Goal: Task Accomplishment & Management: Complete application form

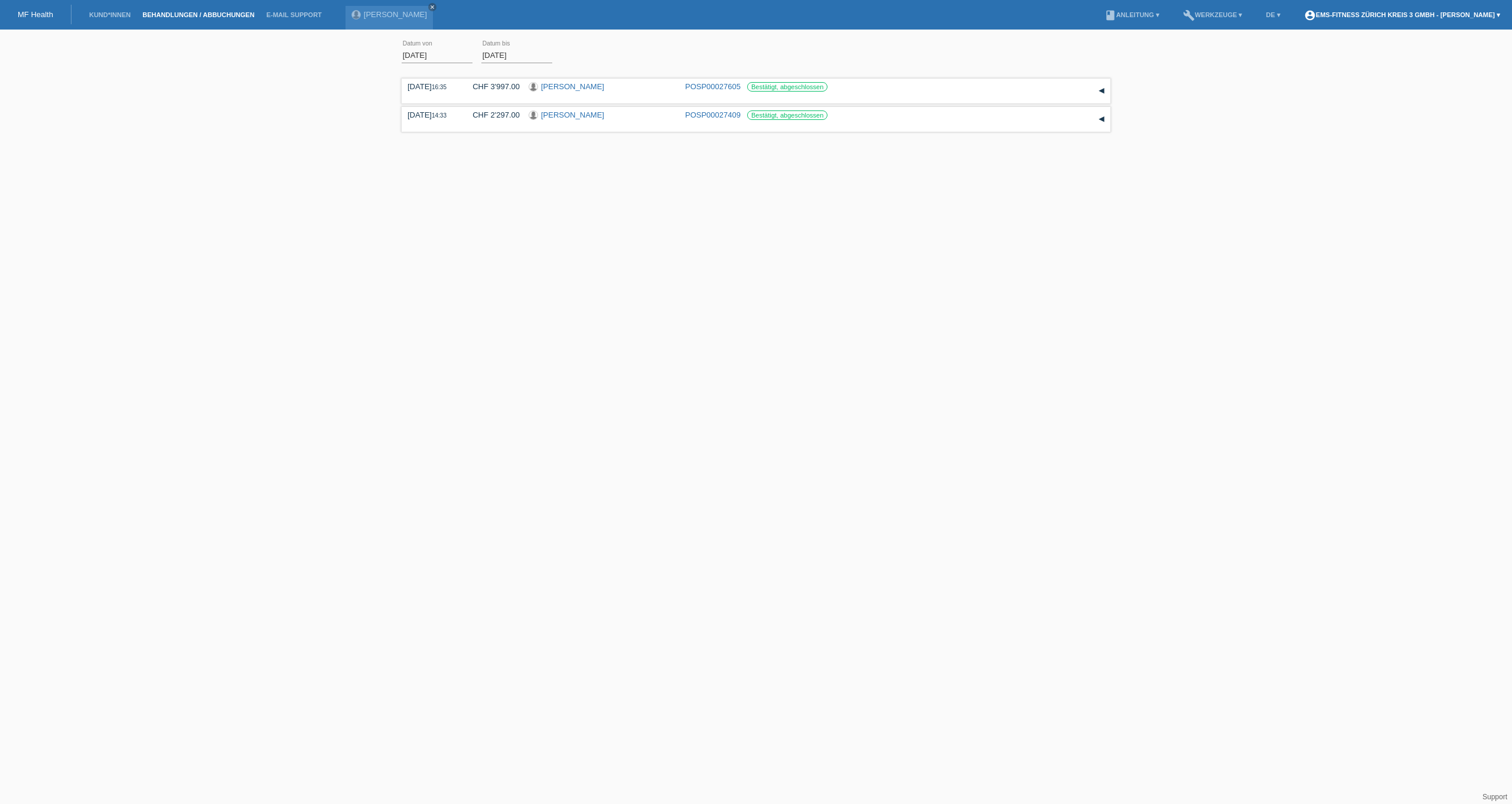
click at [1375, 15] on link "account_circle EMS-Fitness Zürich Kreis 3 GmbH - Artin Murati ▾" at bounding box center [1402, 15] width 208 height 8
click at [1188, 57] on div "01.09.2025 error Datum von 16.09.2025 error Datum bis Übernehmen 16:35 Datum" at bounding box center [756, 115] width 1512 height 158
click at [105, 10] on li "Kund*innen" at bounding box center [109, 15] width 53 height 30
click at [105, 14] on link "Kund*innen" at bounding box center [109, 15] width 53 height 8
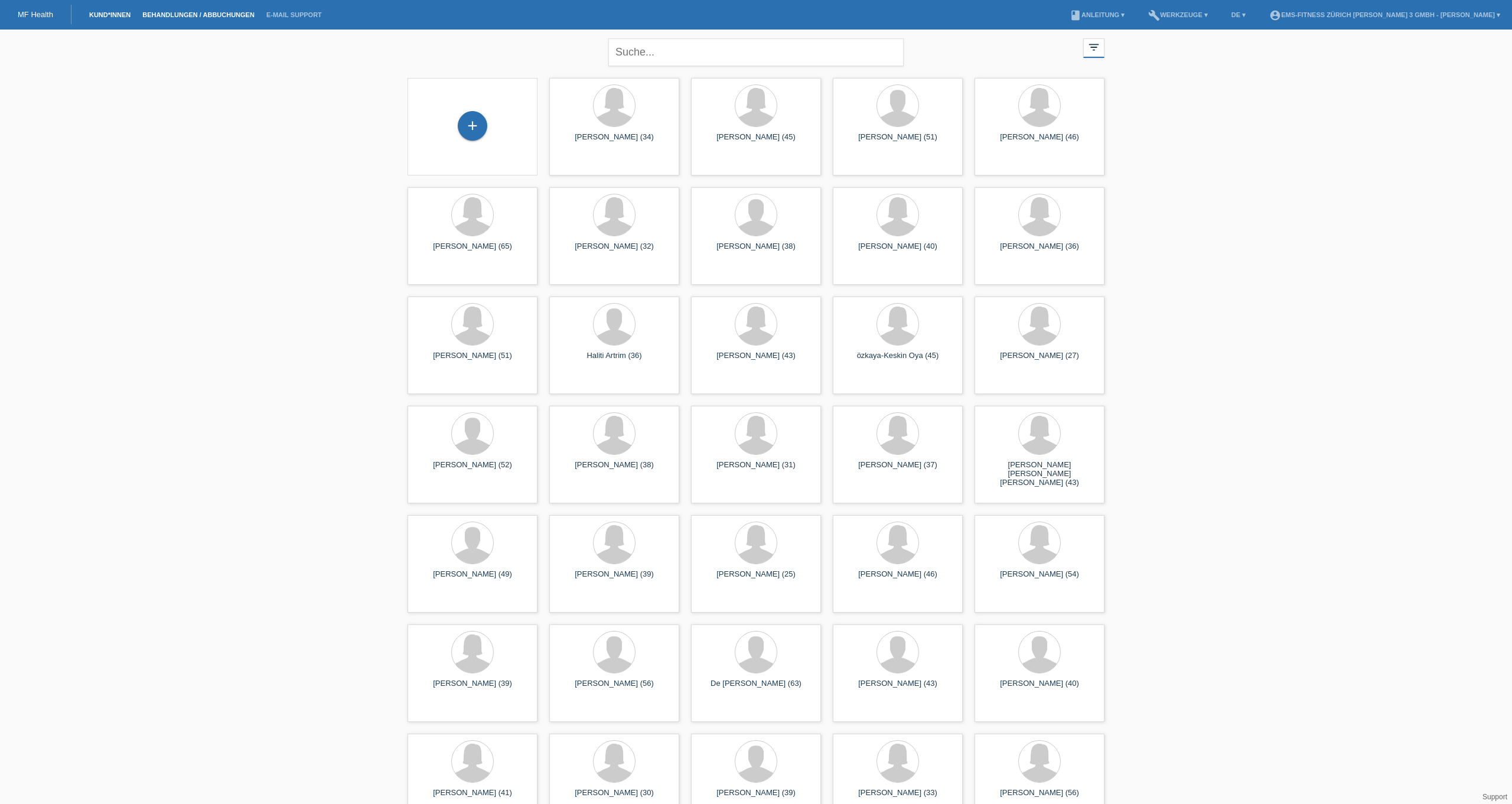
click at [209, 15] on link "Behandlungen / Abbuchungen" at bounding box center [199, 15] width 124 height 8
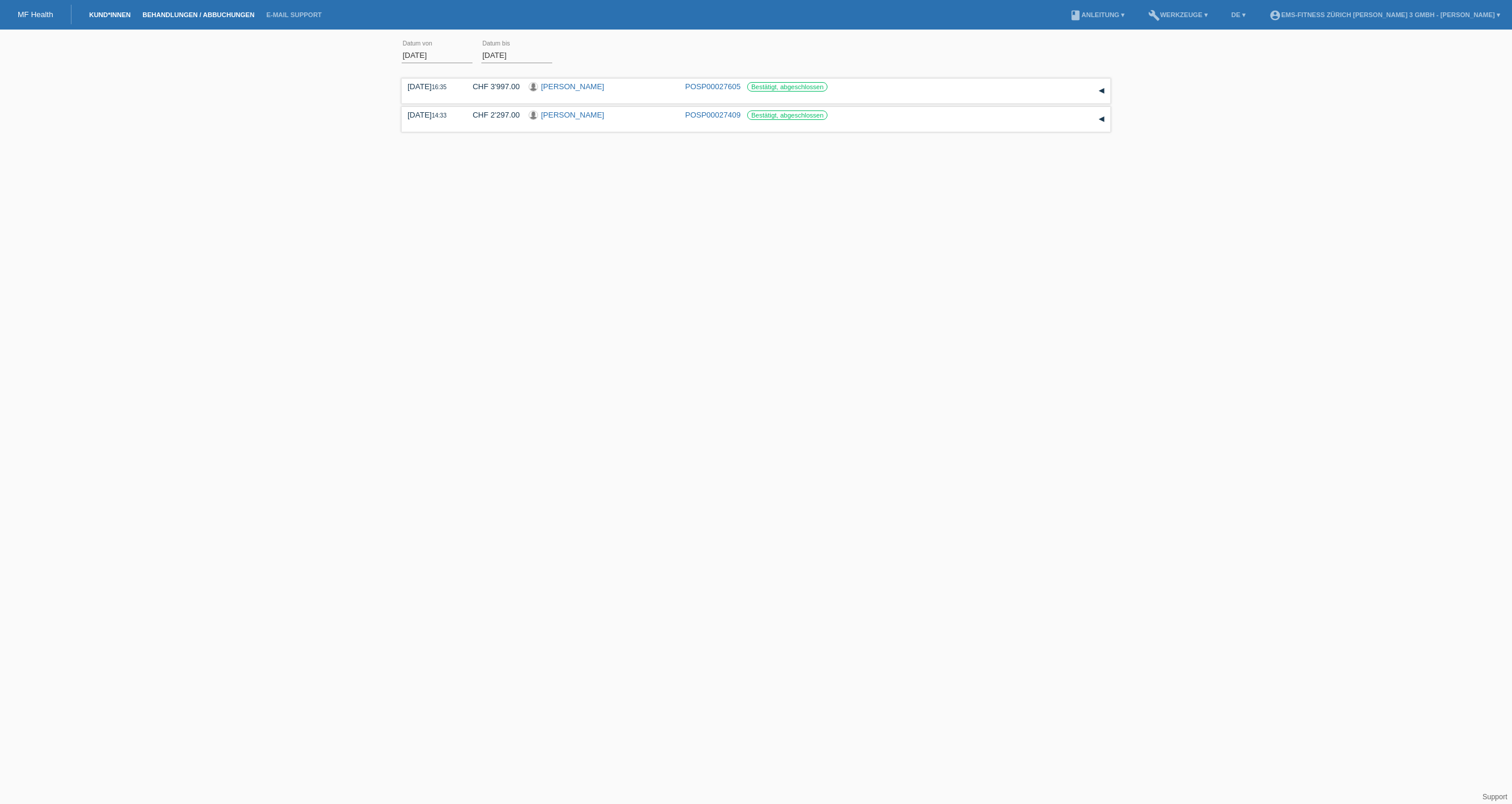
click at [107, 17] on link "Kund*innen" at bounding box center [109, 15] width 53 height 8
click at [702, 57] on input "text" at bounding box center [755, 52] width 295 height 27
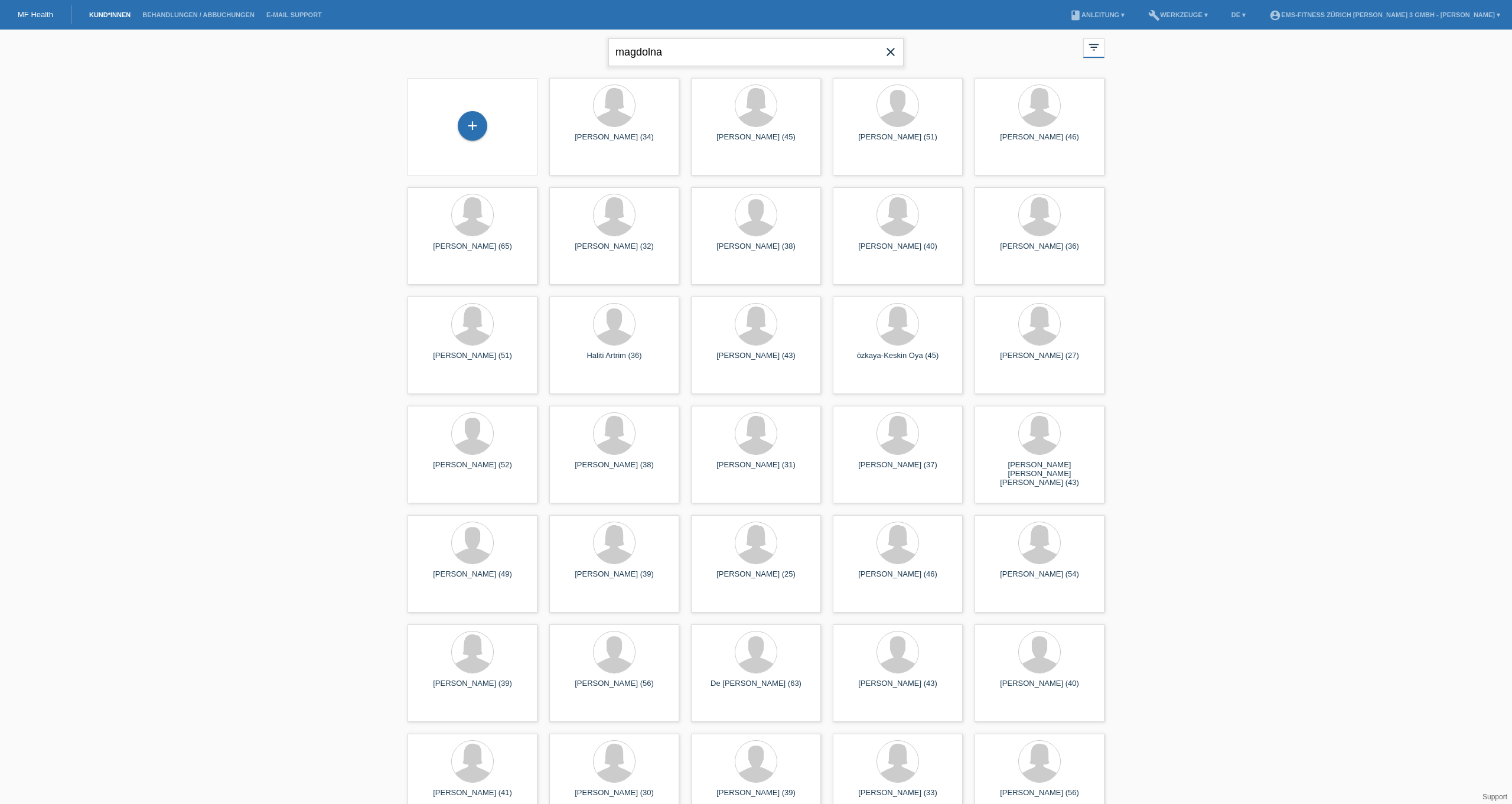
type input "magdolna"
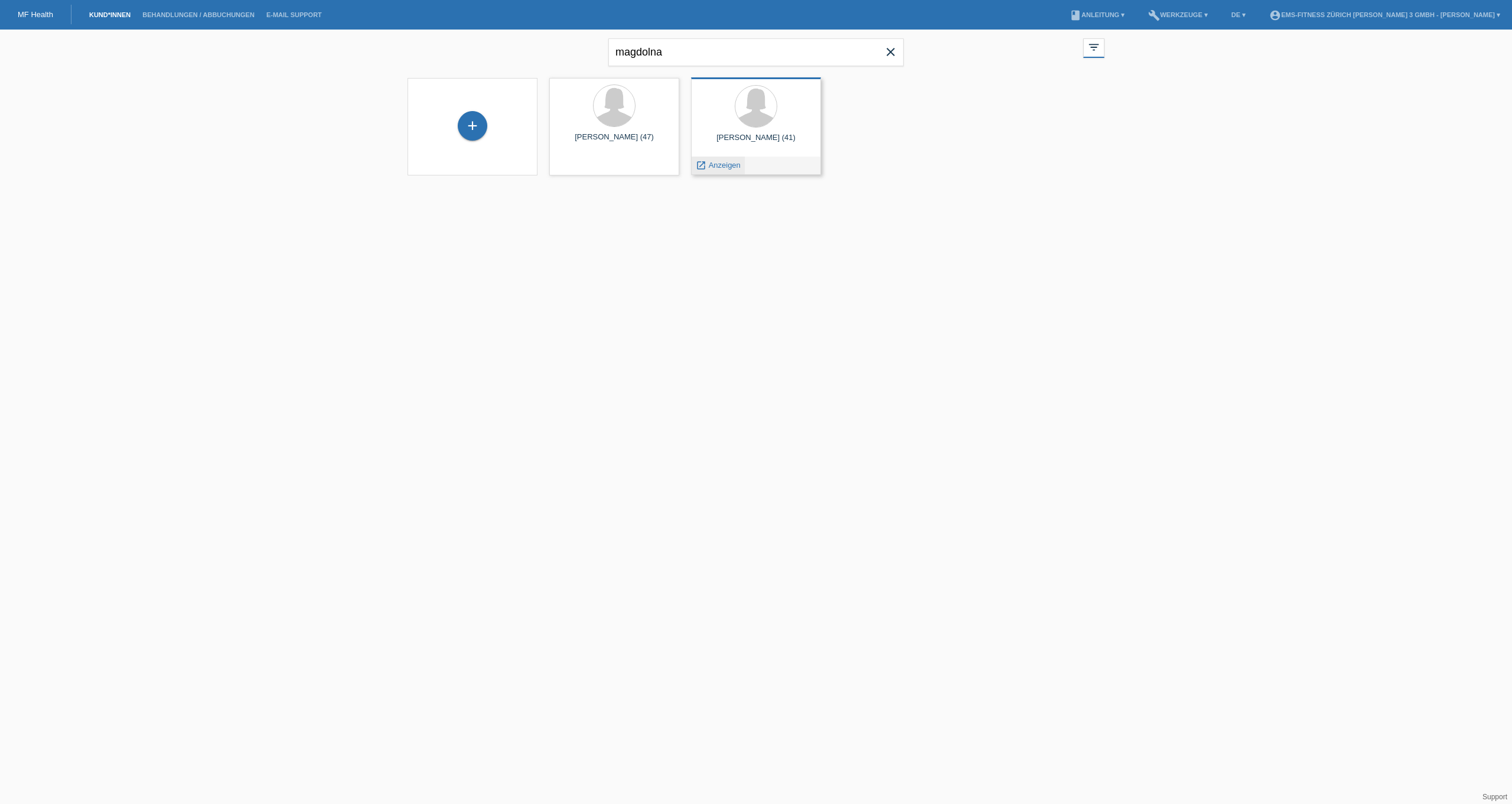
click at [735, 164] on span "Anzeigen" at bounding box center [725, 164] width 32 height 8
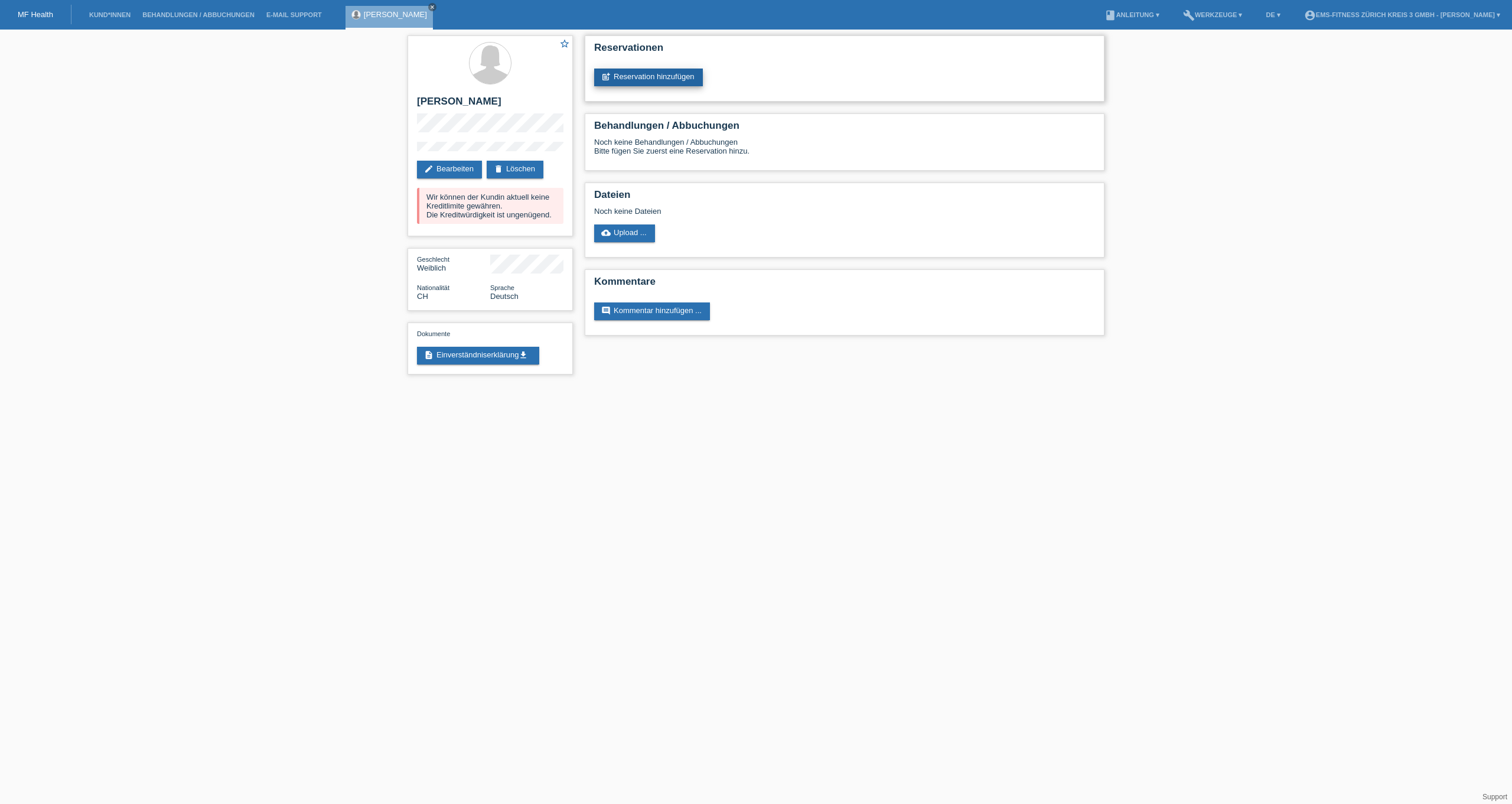
click at [663, 80] on link "post_add Reservation hinzufügen" at bounding box center [648, 77] width 108 height 18
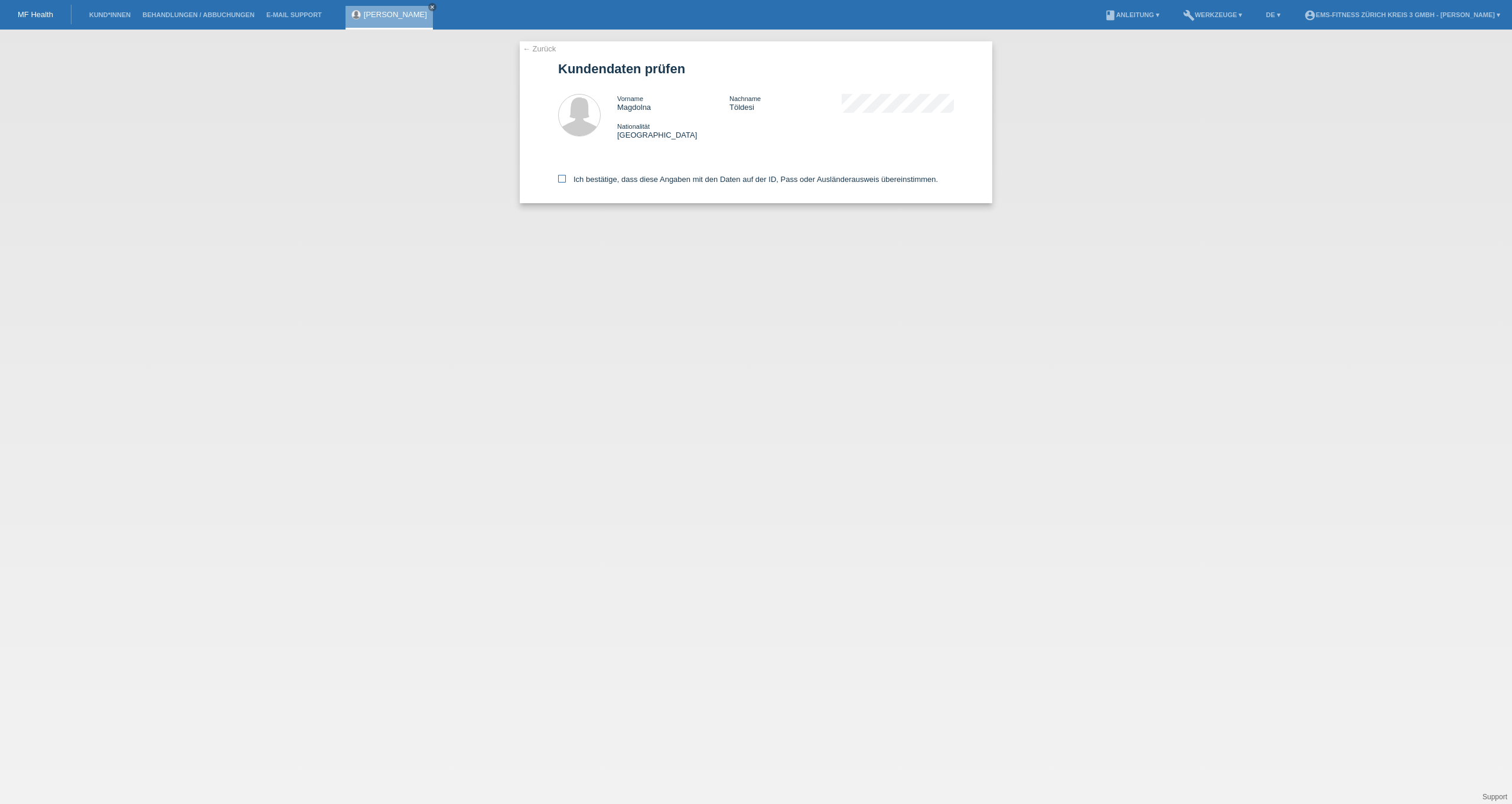
click at [586, 180] on label "Ich bestätige, dass diese Angaben mit den Daten auf der ID, Pass oder Ausländer…" at bounding box center [748, 178] width 380 height 8
click at [566, 180] on input "Ich bestätige, dass diese Angaben mit den Daten auf der ID, Pass oder Ausländer…" at bounding box center [562, 178] width 8 height 8
checkbox input "true"
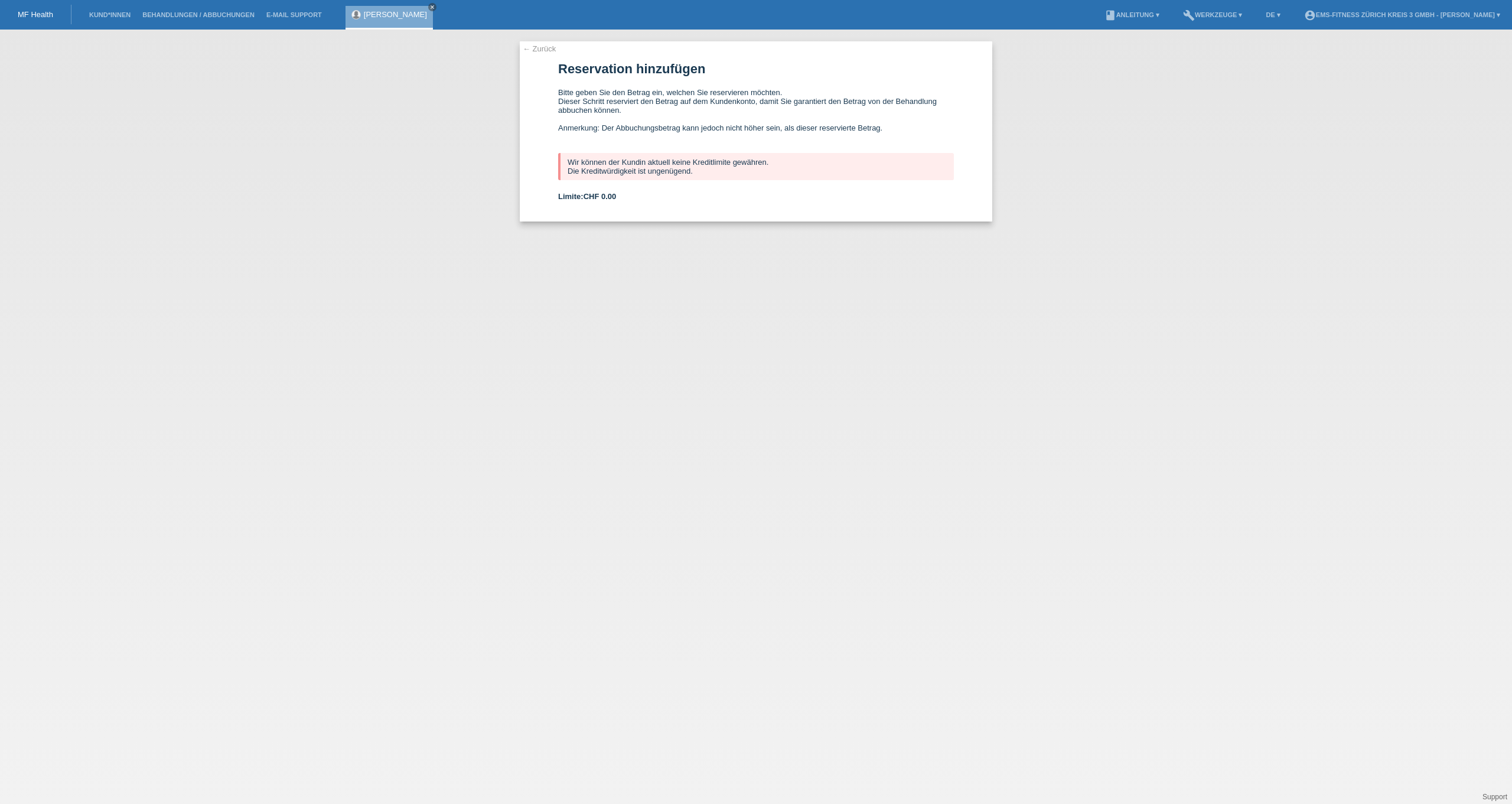
click at [123, 20] on li "Kund*innen" at bounding box center [109, 15] width 53 height 30
click at [120, 10] on li "Kund*innen" at bounding box center [109, 15] width 53 height 30
click at [121, 14] on link "Kund*innen" at bounding box center [109, 15] width 53 height 8
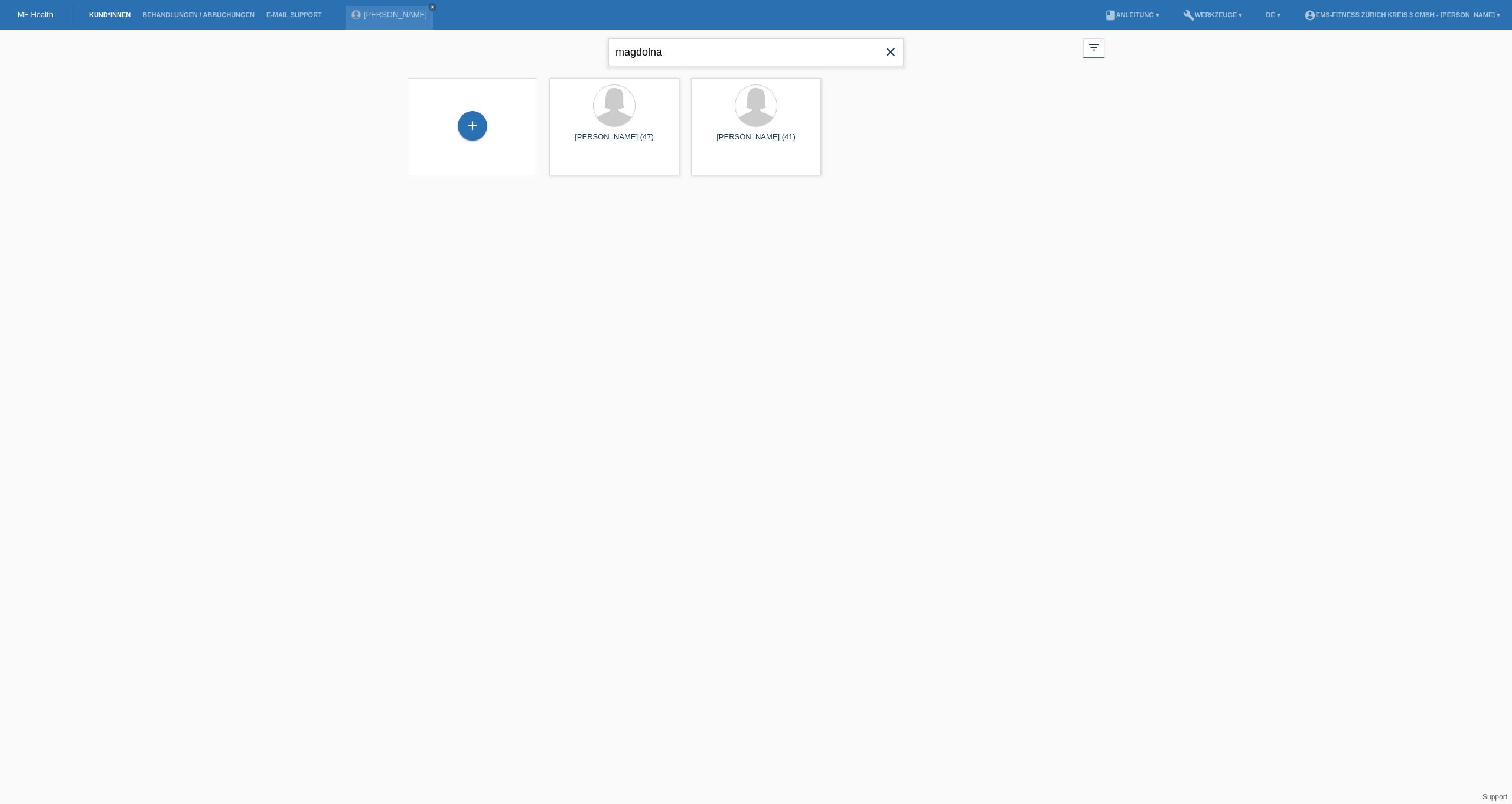
drag, startPoint x: 698, startPoint y: 53, endPoint x: 505, endPoint y: 58, distance: 193.1
click at [505, 58] on div "magdolna close filter_list view_module Alle Kund*innen anzeigen star Markierte …" at bounding box center [756, 50] width 709 height 42
type input "m"
type input "aristide"
click at [587, 163] on span "Anzeigen" at bounding box center [583, 164] width 32 height 8
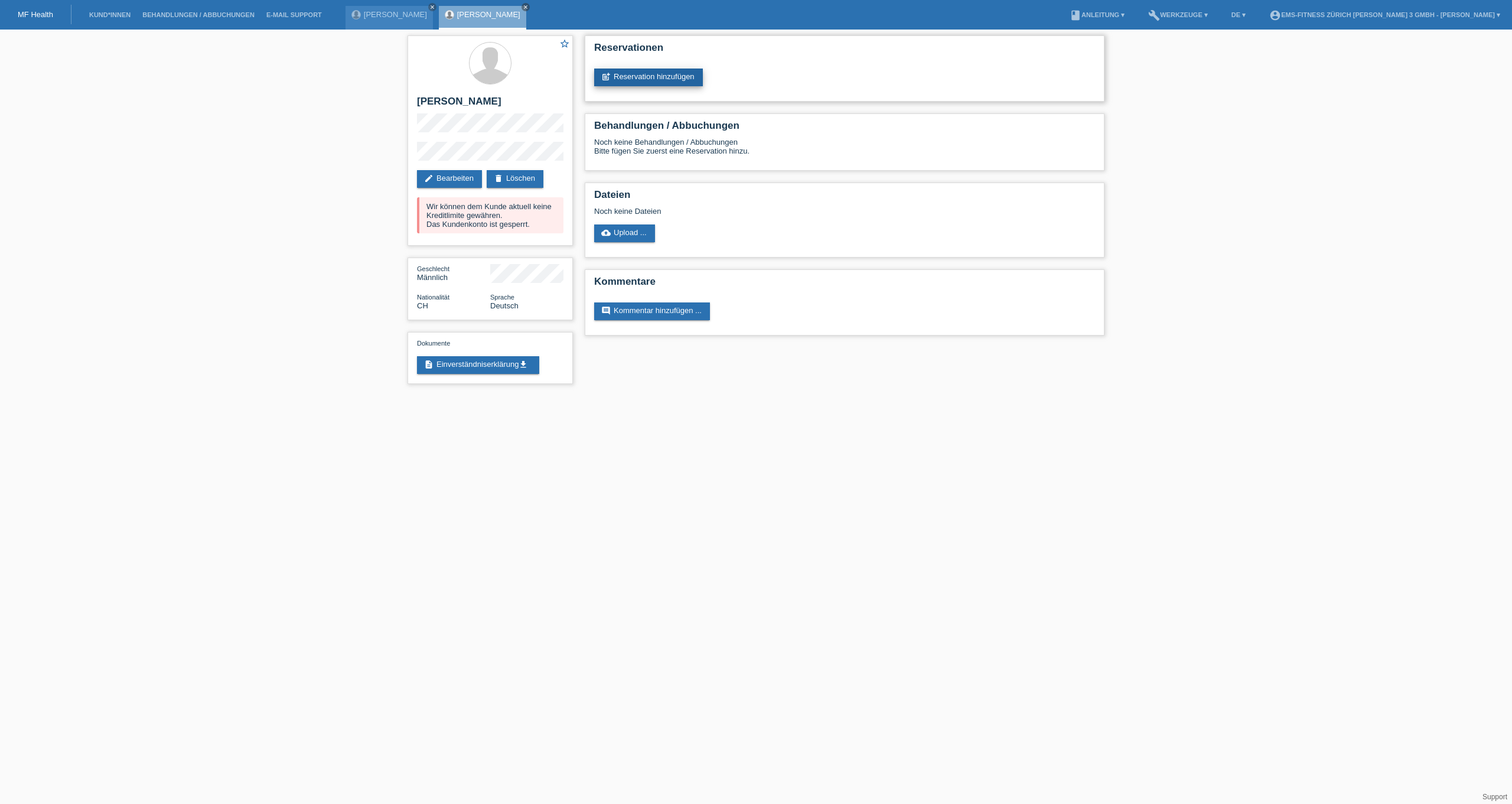
click at [641, 75] on link "post_add Reservation hinzufügen" at bounding box center [648, 77] width 108 height 18
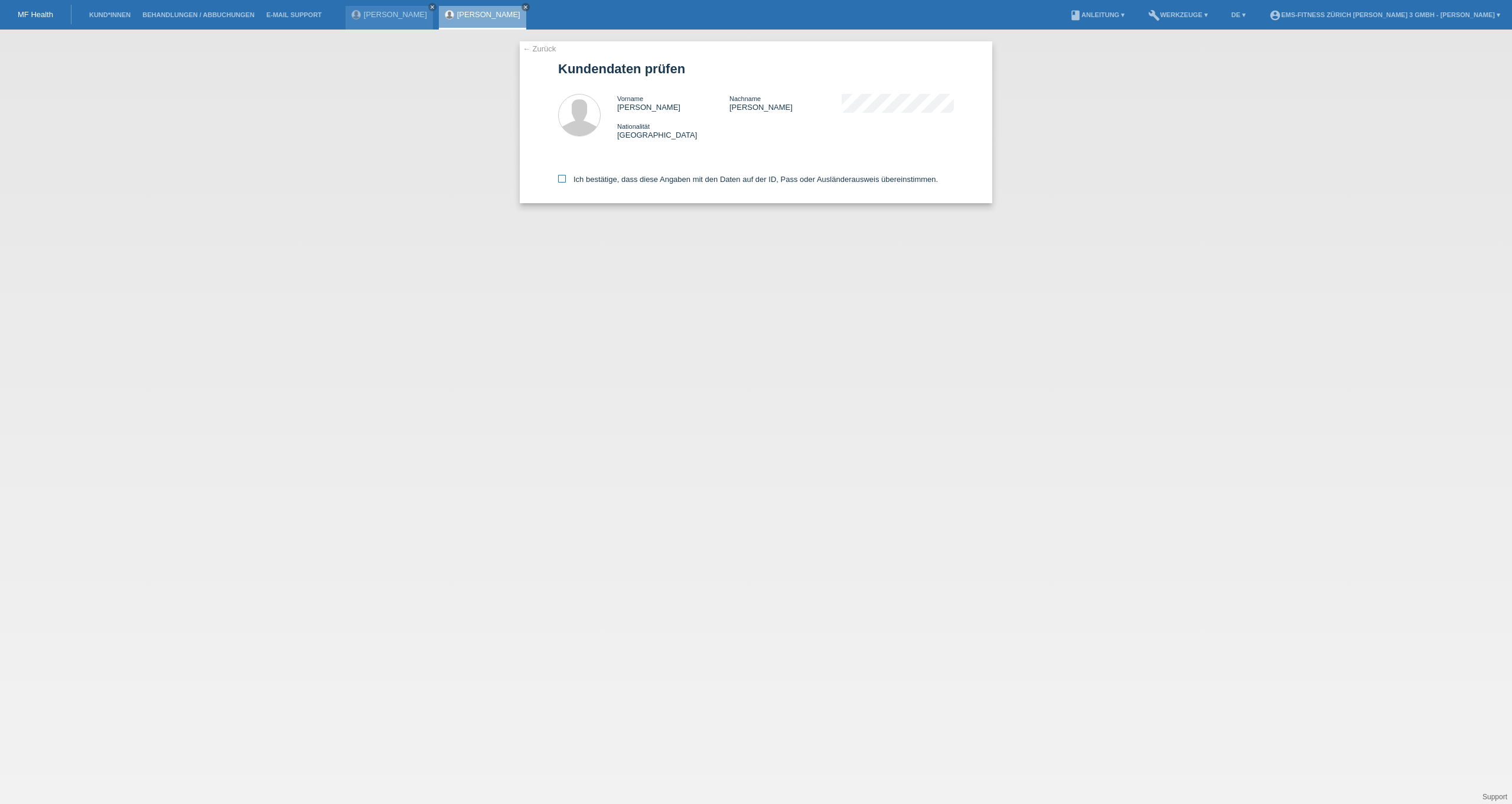
click at [598, 178] on label "Ich bestätige, dass diese Angaben mit den Daten auf der ID, Pass oder Ausländer…" at bounding box center [748, 178] width 380 height 8
click at [566, 178] on input "Ich bestätige, dass diese Angaben mit den Daten auf der ID, Pass oder Ausländer…" at bounding box center [562, 178] width 8 height 8
checkbox input "true"
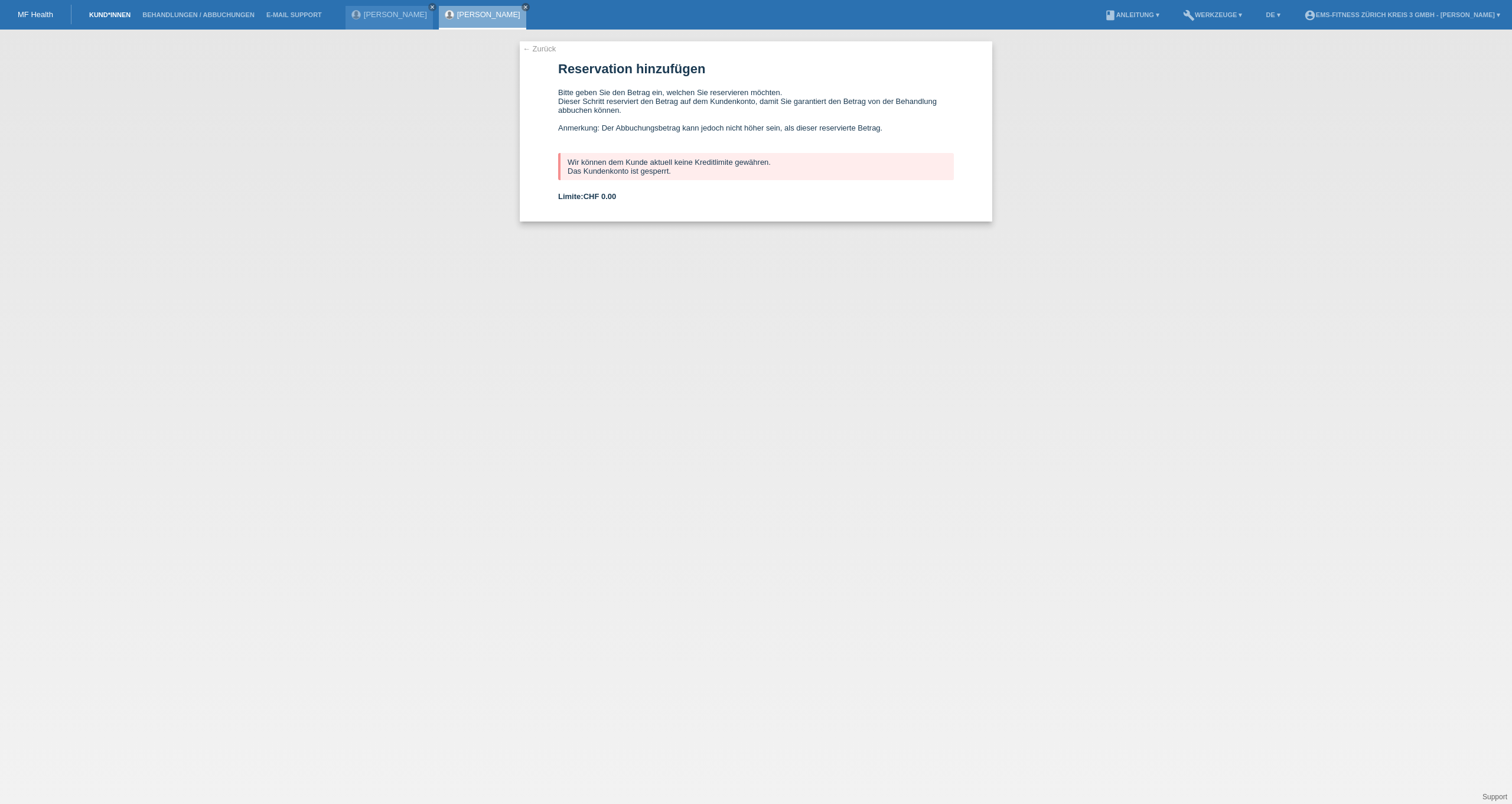
click at [121, 15] on link "Kund*innen" at bounding box center [109, 15] width 53 height 8
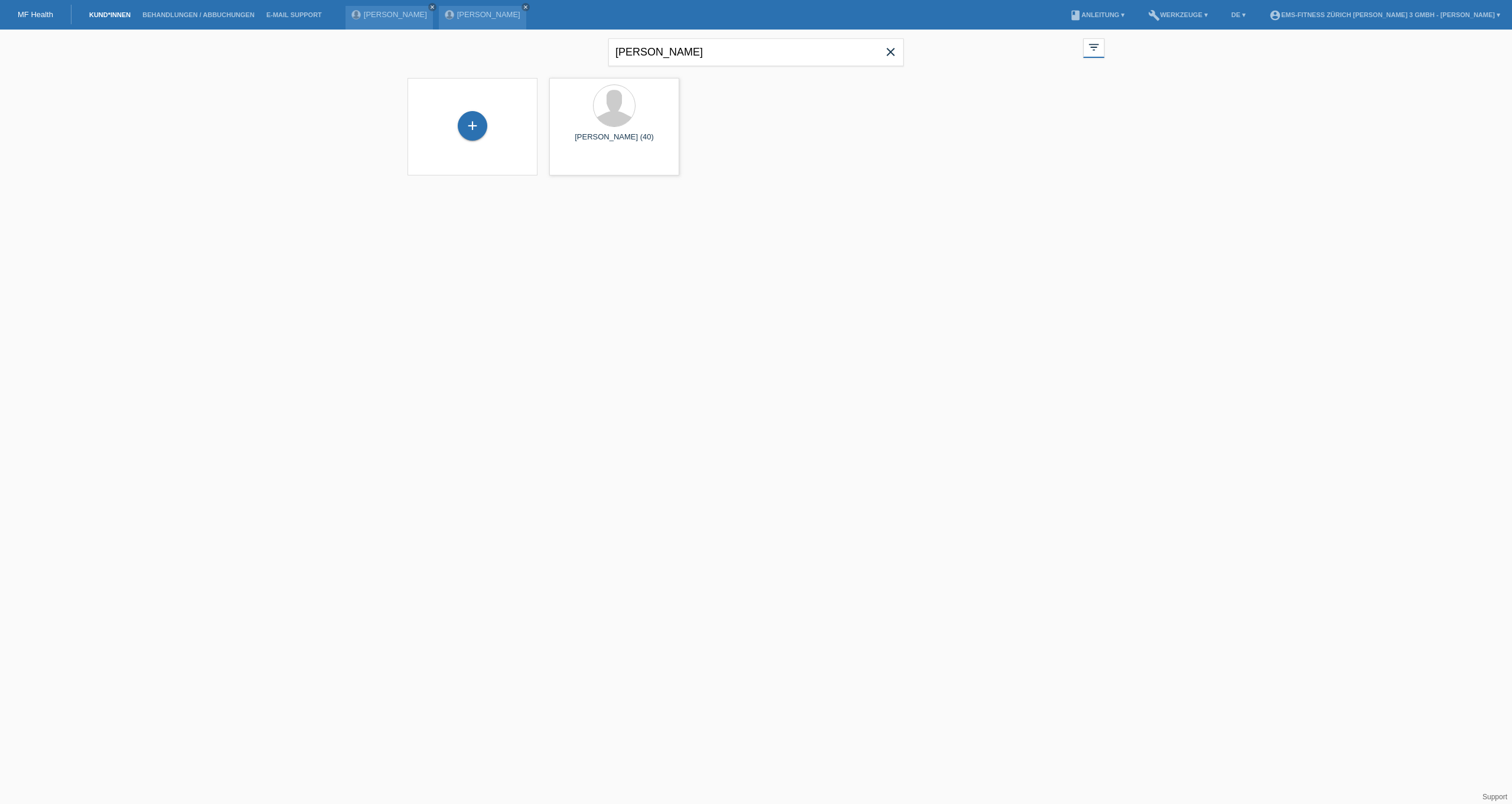
click at [896, 52] on icon "close" at bounding box center [890, 52] width 14 height 14
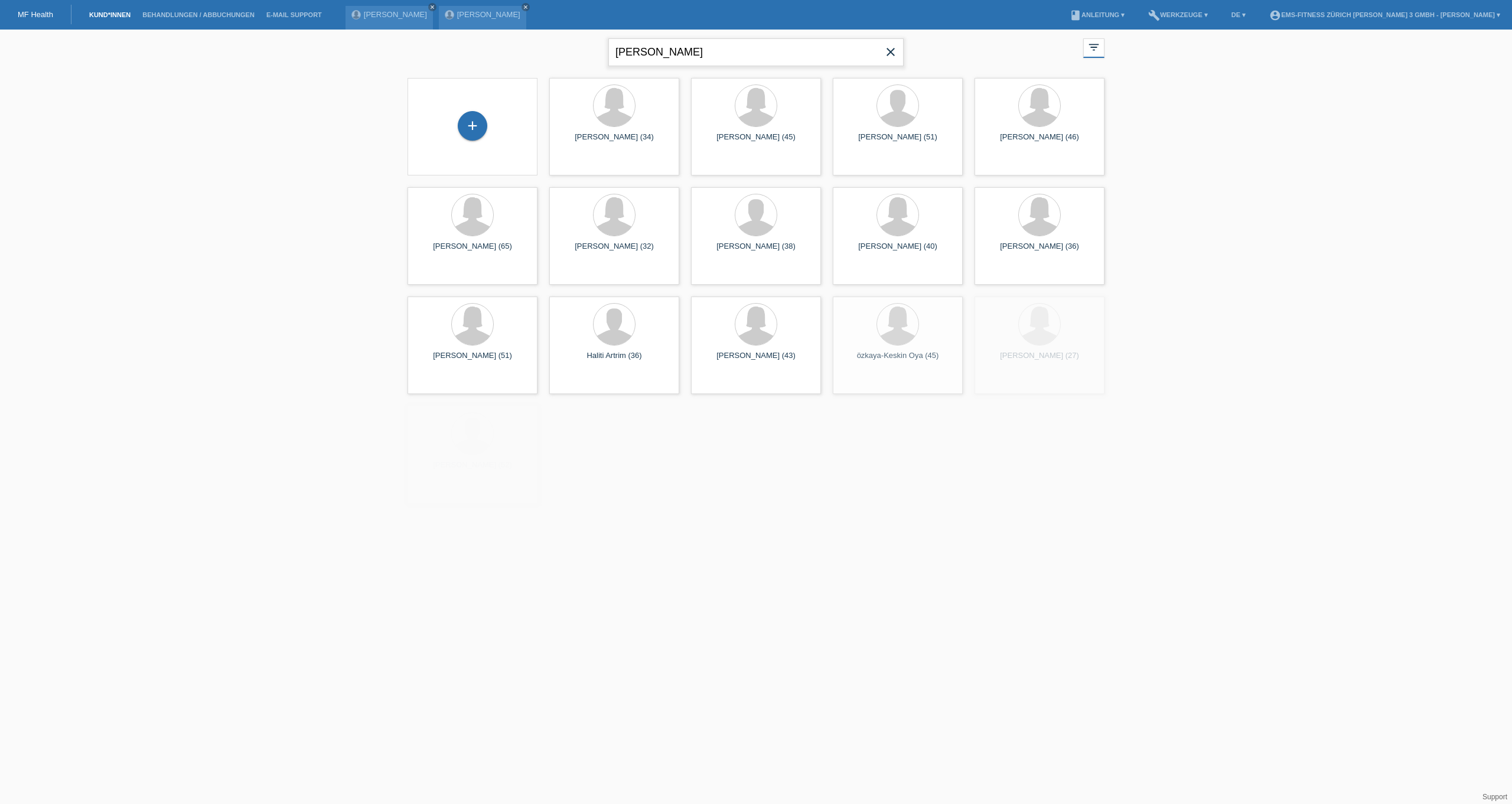
type input "pfister"
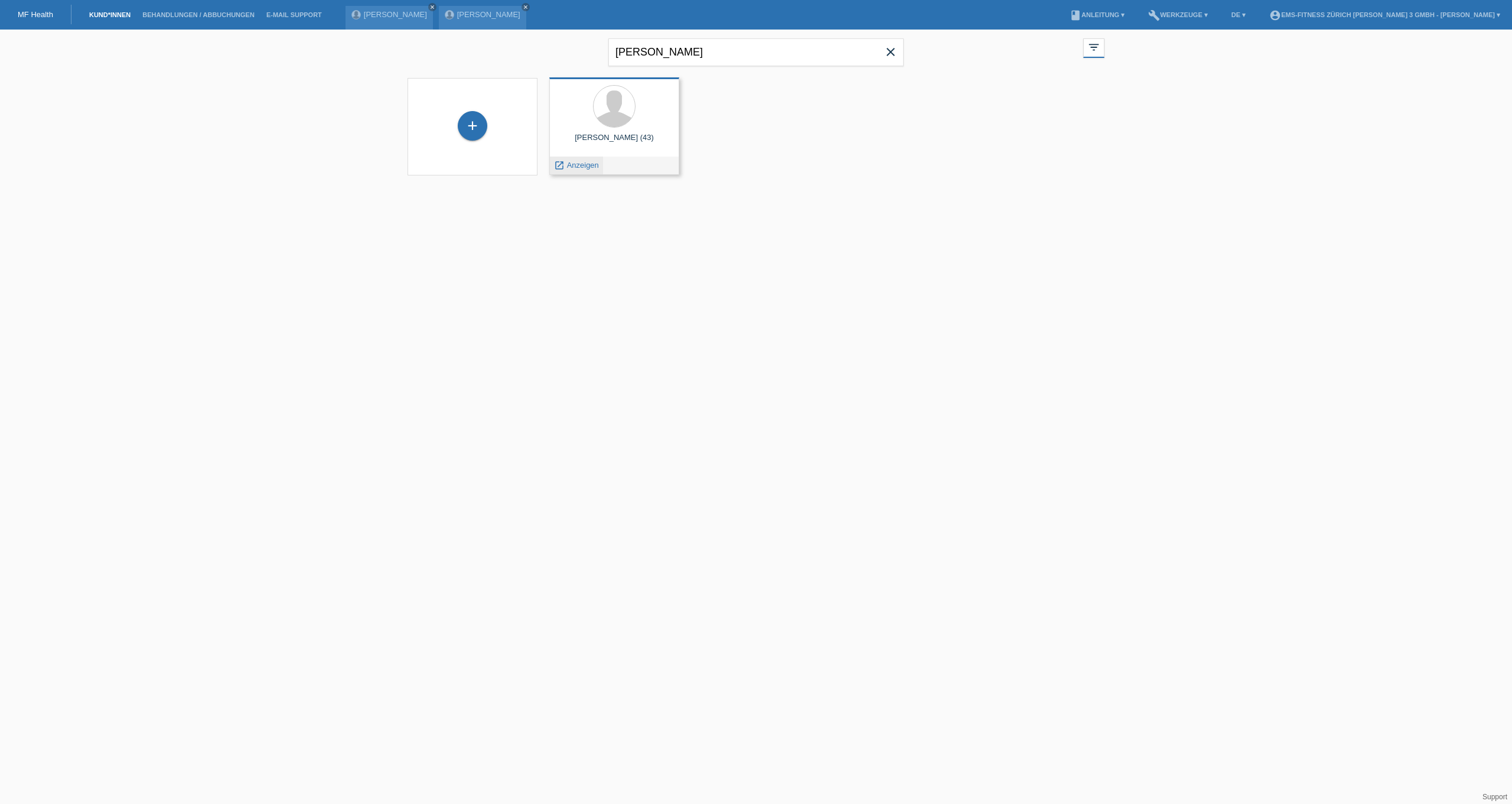
click at [599, 161] on div "launch Anzeigen" at bounding box center [576, 165] width 53 height 18
click at [592, 168] on span "Anzeigen" at bounding box center [583, 164] width 32 height 8
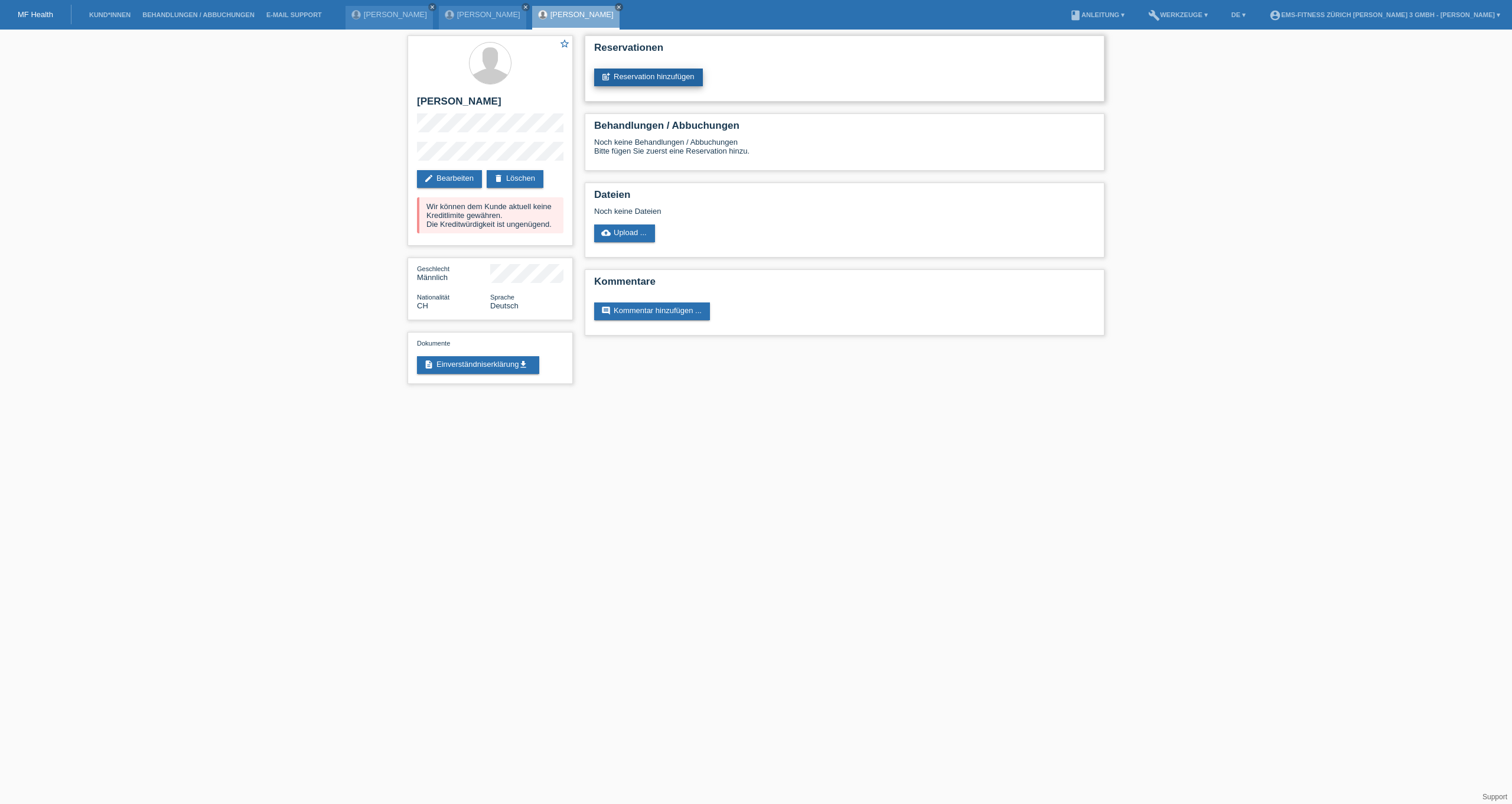
click at [648, 73] on link "post_add Reservation hinzufügen" at bounding box center [648, 77] width 108 height 18
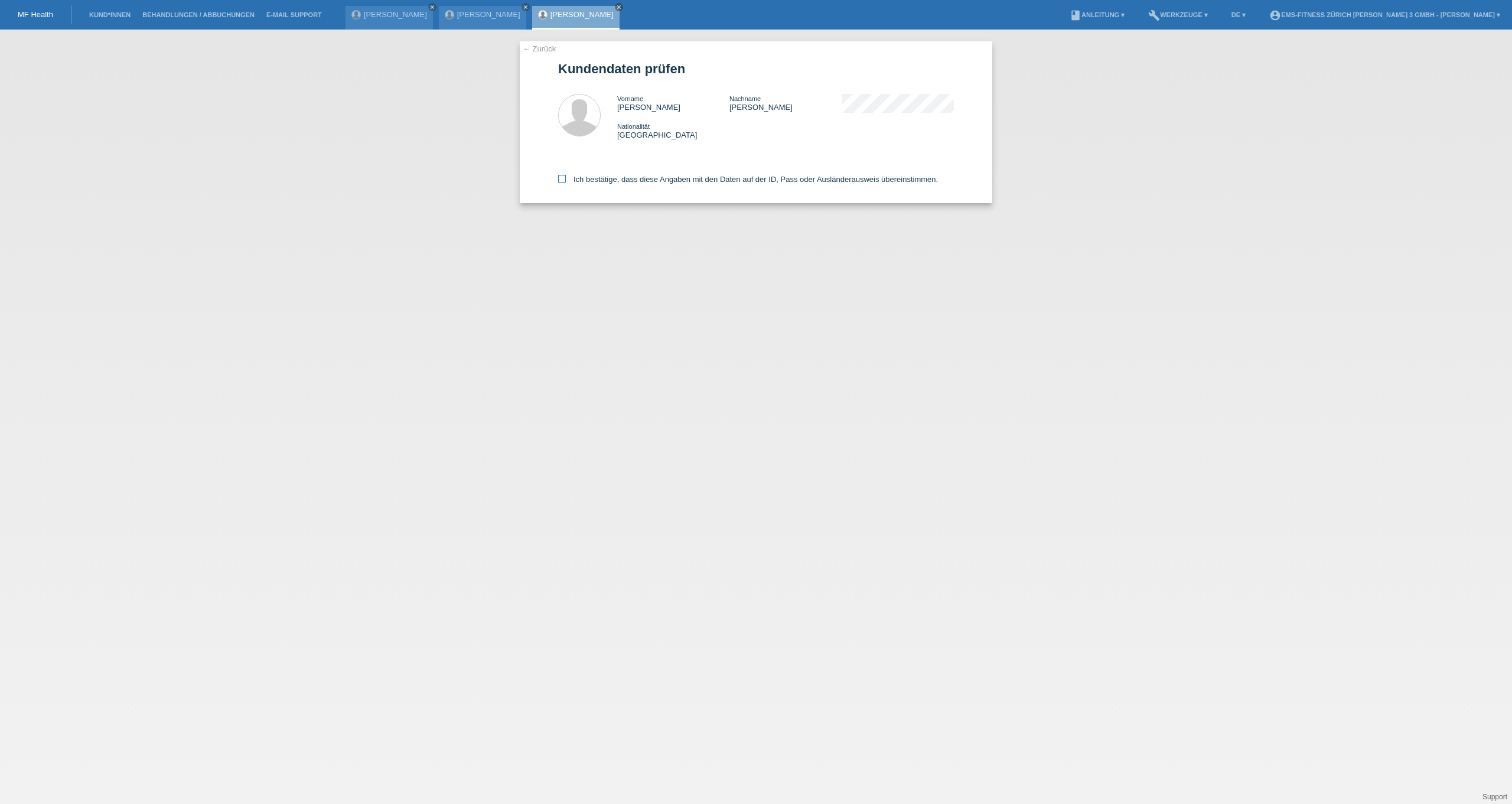
click at [653, 184] on label "Ich bestätige, dass diese Angaben mit den Daten auf der ID, Pass oder Ausländer…" at bounding box center [748, 178] width 380 height 8
click at [566, 183] on input "Ich bestätige, dass diese Angaben mit den Daten auf der ID, Pass oder Ausländer…" at bounding box center [562, 178] width 8 height 8
checkbox input "true"
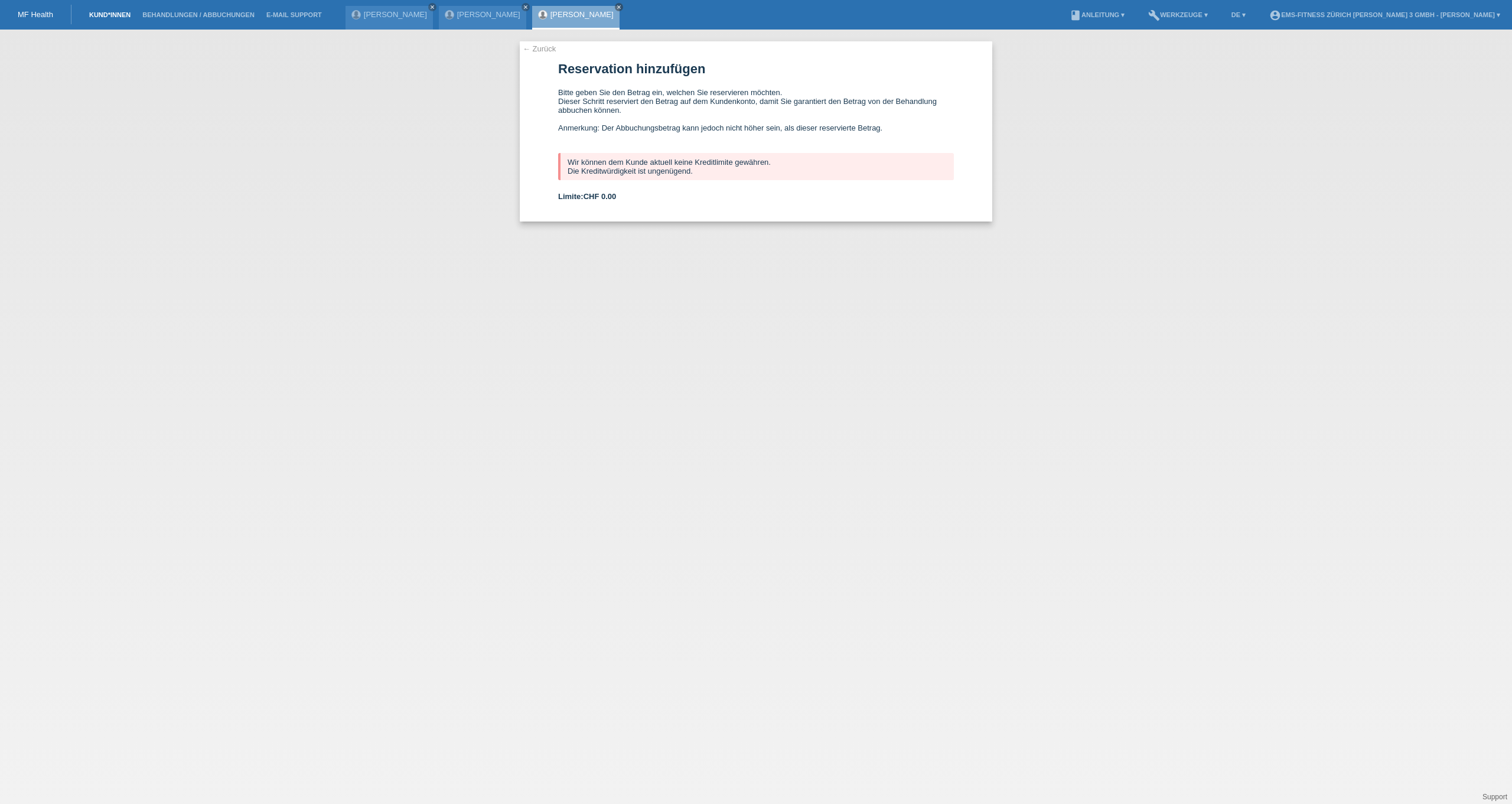
click at [102, 15] on link "Kund*innen" at bounding box center [109, 15] width 53 height 8
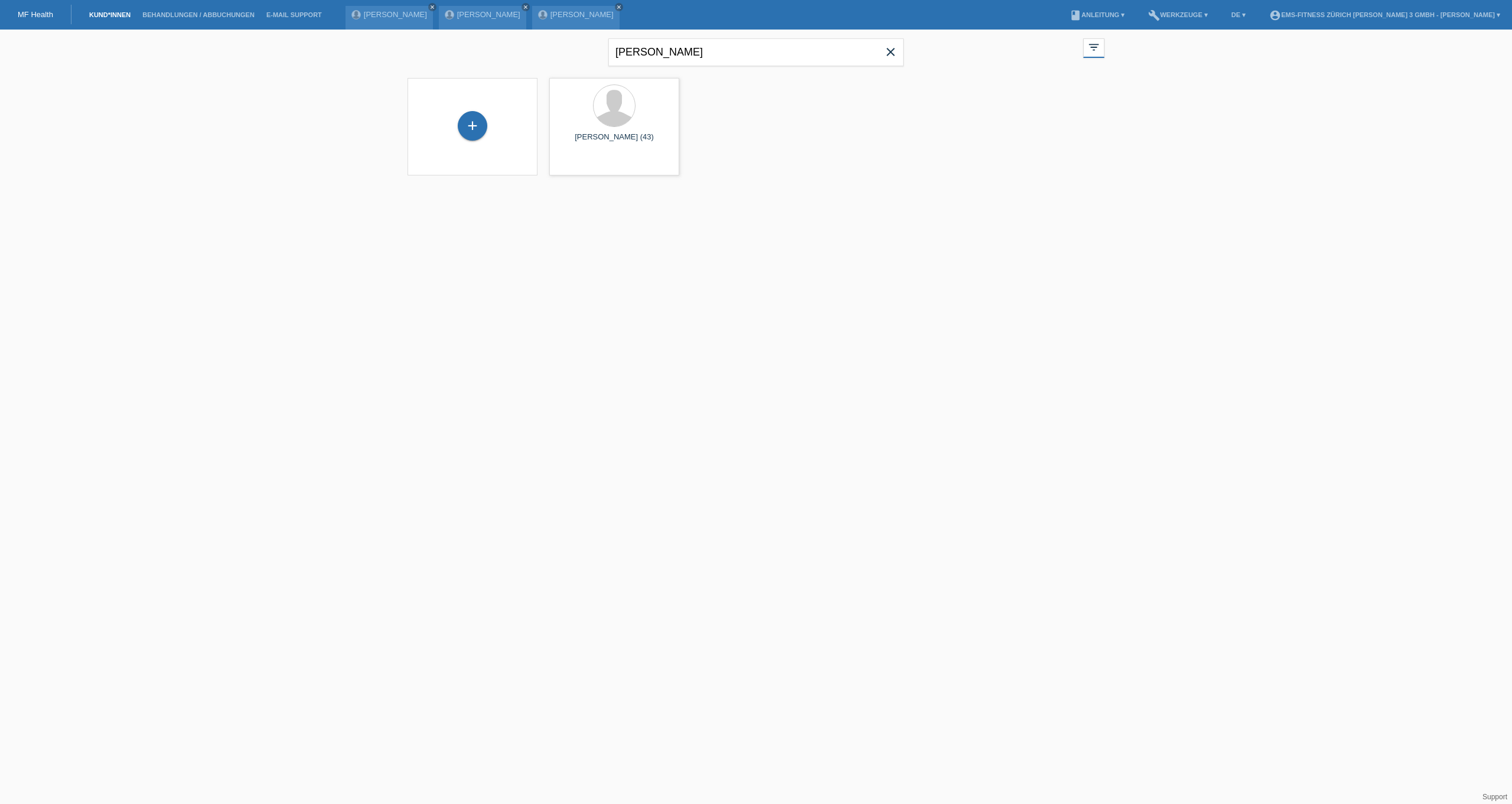
click at [889, 51] on icon "close" at bounding box center [890, 52] width 14 height 14
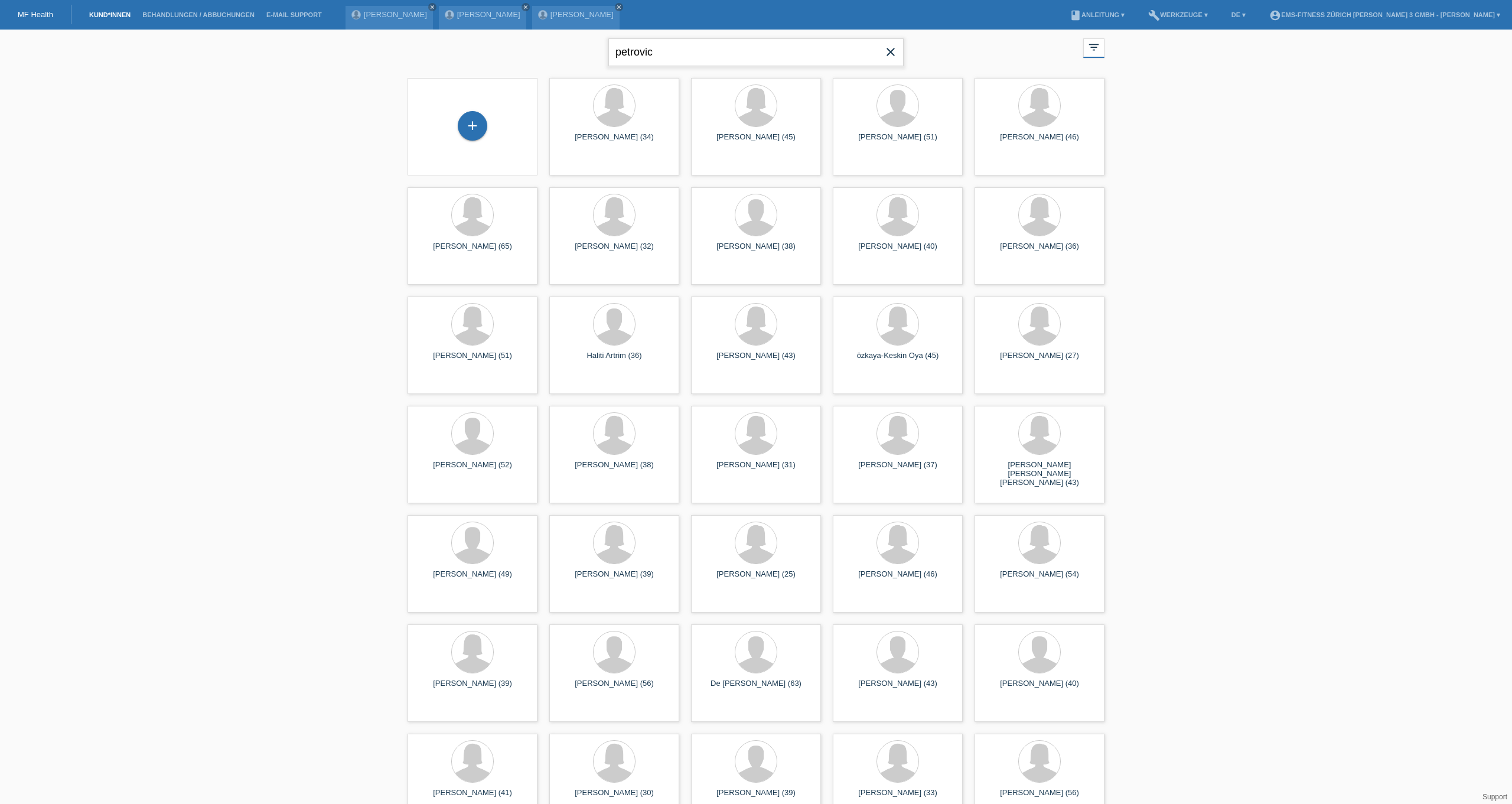
type input "petrovic"
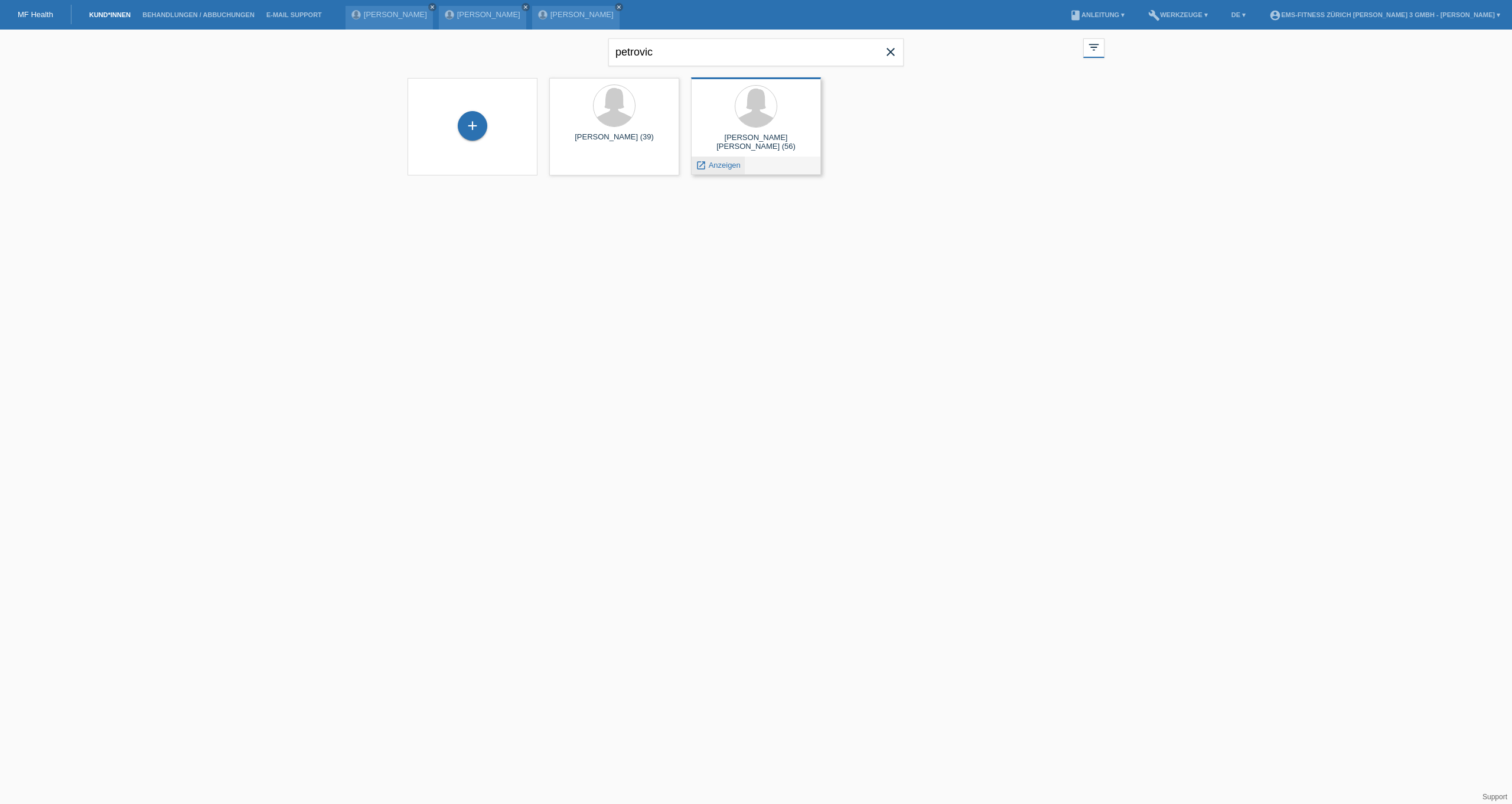
click at [729, 169] on span "Anzeigen" at bounding box center [725, 164] width 32 height 8
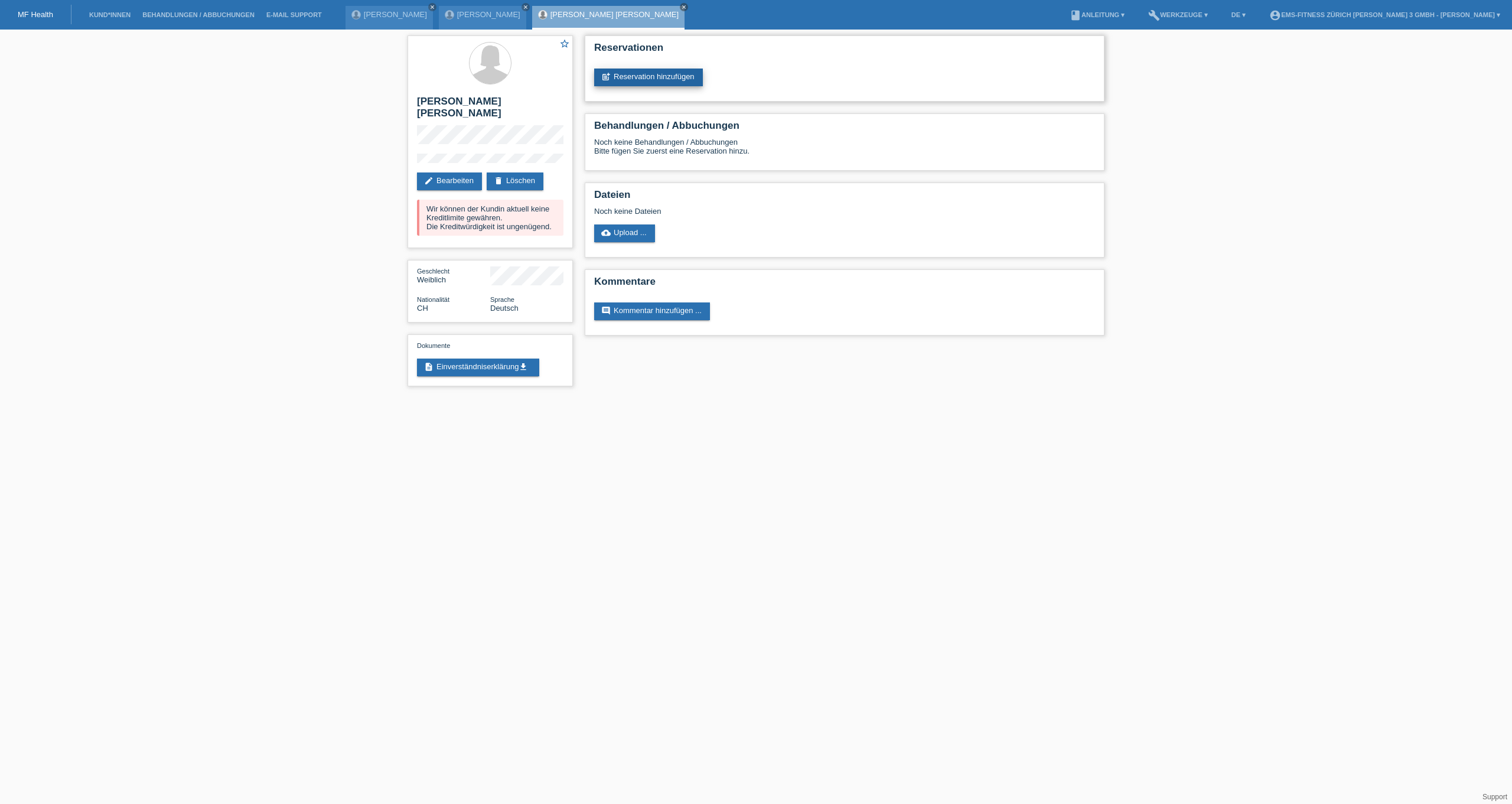
click at [639, 84] on link "post_add Reservation hinzufügen" at bounding box center [648, 77] width 108 height 18
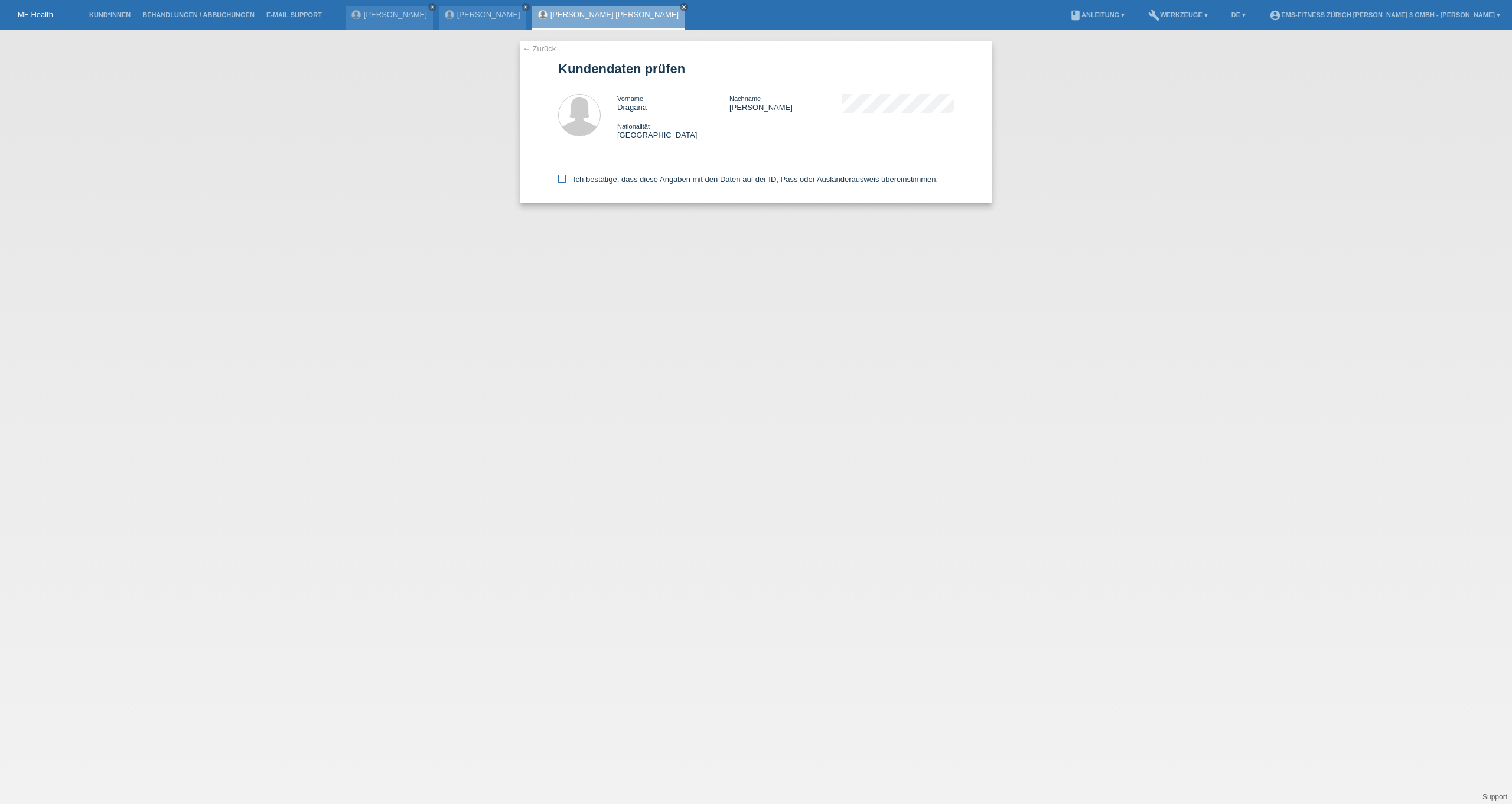
click at [564, 184] on label "Ich bestätige, dass diese Angaben mit den Daten auf der ID, Pass oder Ausländer…" at bounding box center [748, 178] width 380 height 8
click at [564, 183] on input "Ich bestätige, dass diese Angaben mit den Daten auf der ID, Pass oder Ausländer…" at bounding box center [562, 178] width 8 height 8
checkbox input "true"
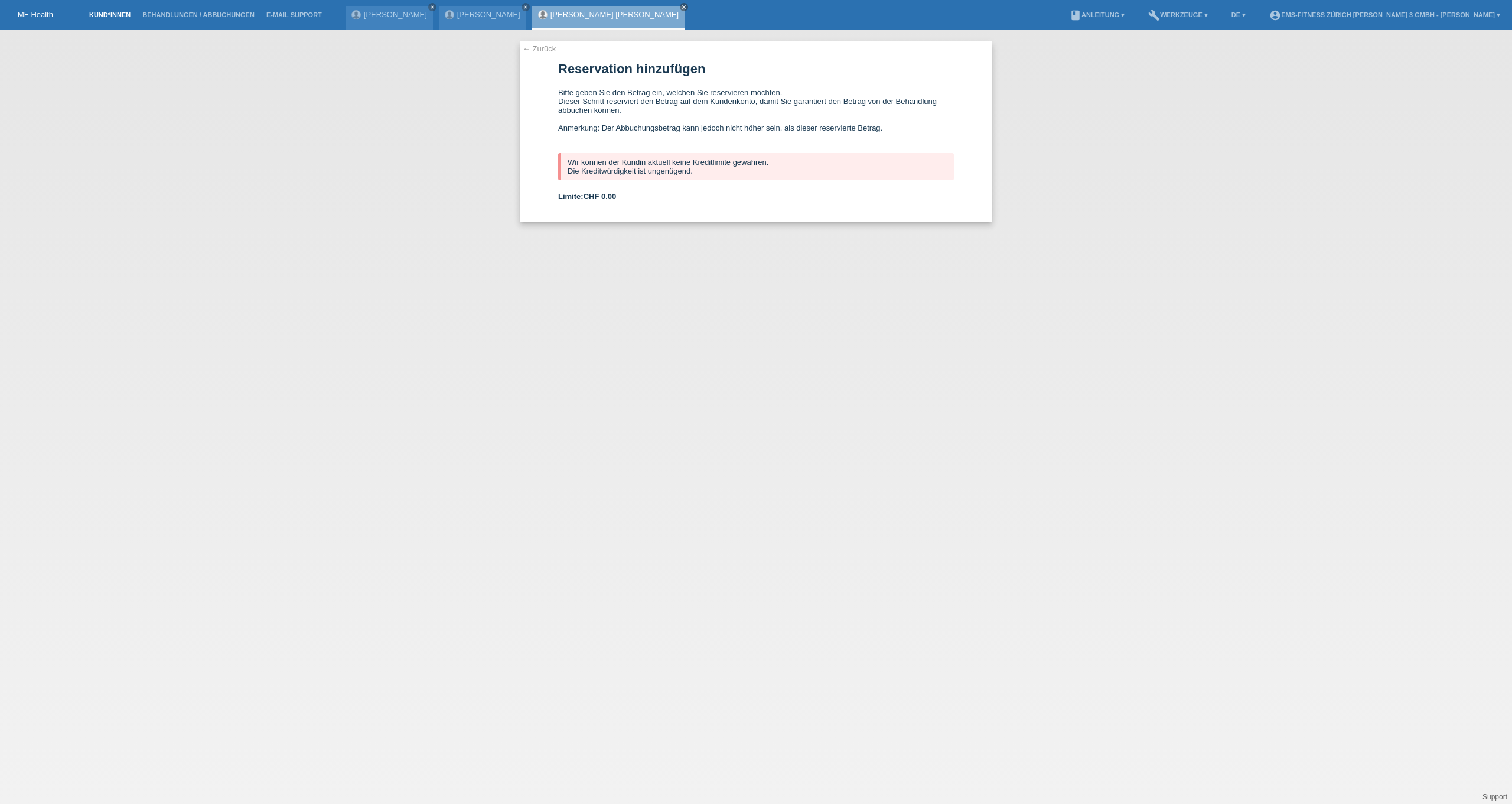
click at [109, 18] on link "Kund*innen" at bounding box center [109, 15] width 53 height 8
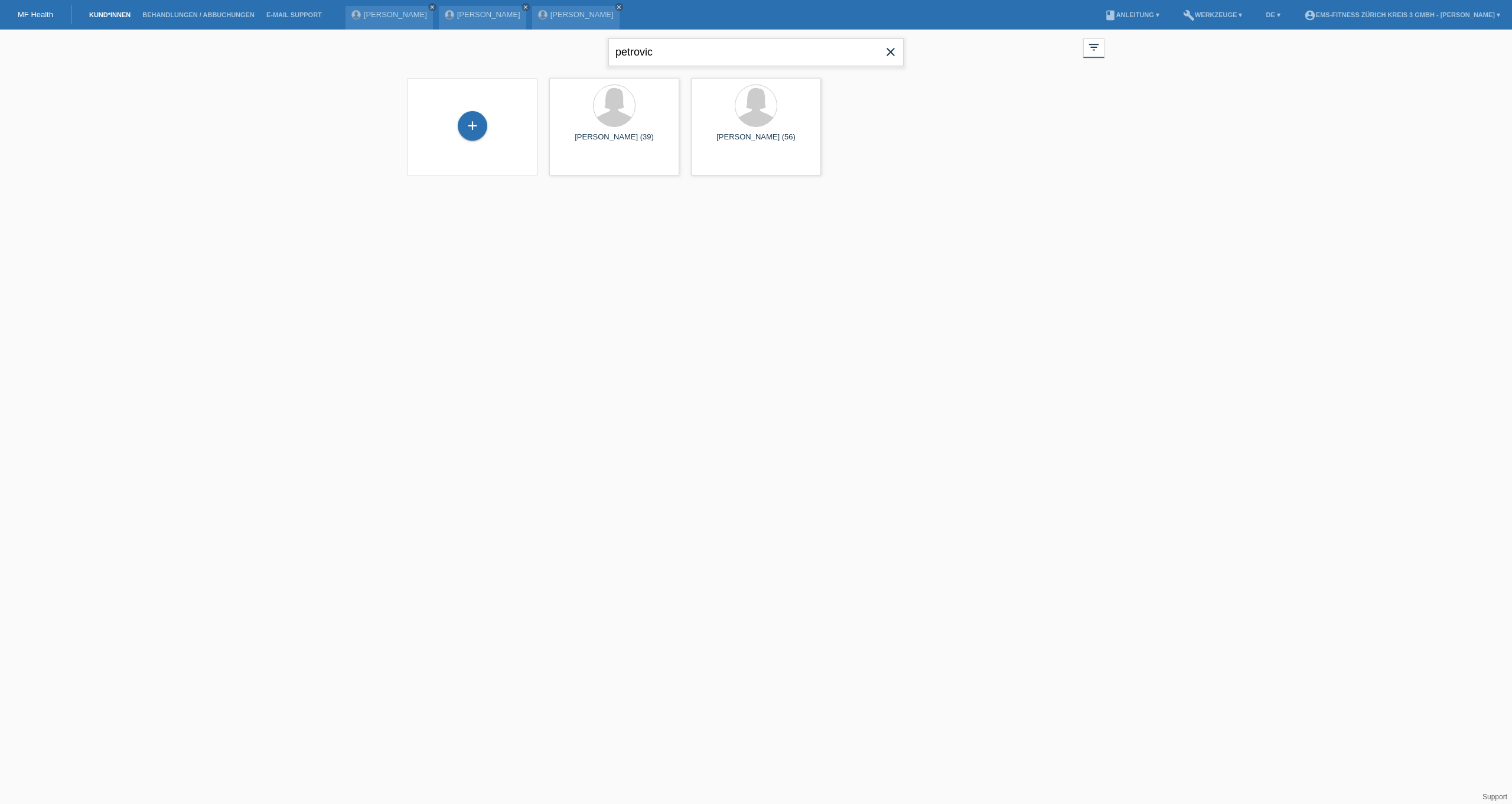
drag, startPoint x: 711, startPoint y: 51, endPoint x: 499, endPoint y: 51, distance: 212.0
click at [499, 51] on div "petrovic close filter_list view_module Alle Kund*innen anzeigen star Markierte …" at bounding box center [756, 50] width 709 height 42
type input "allak"
click at [716, 159] on div "launch Anzeigen" at bounding box center [718, 165] width 53 height 18
click at [718, 166] on span "Anzeigen" at bounding box center [725, 164] width 32 height 8
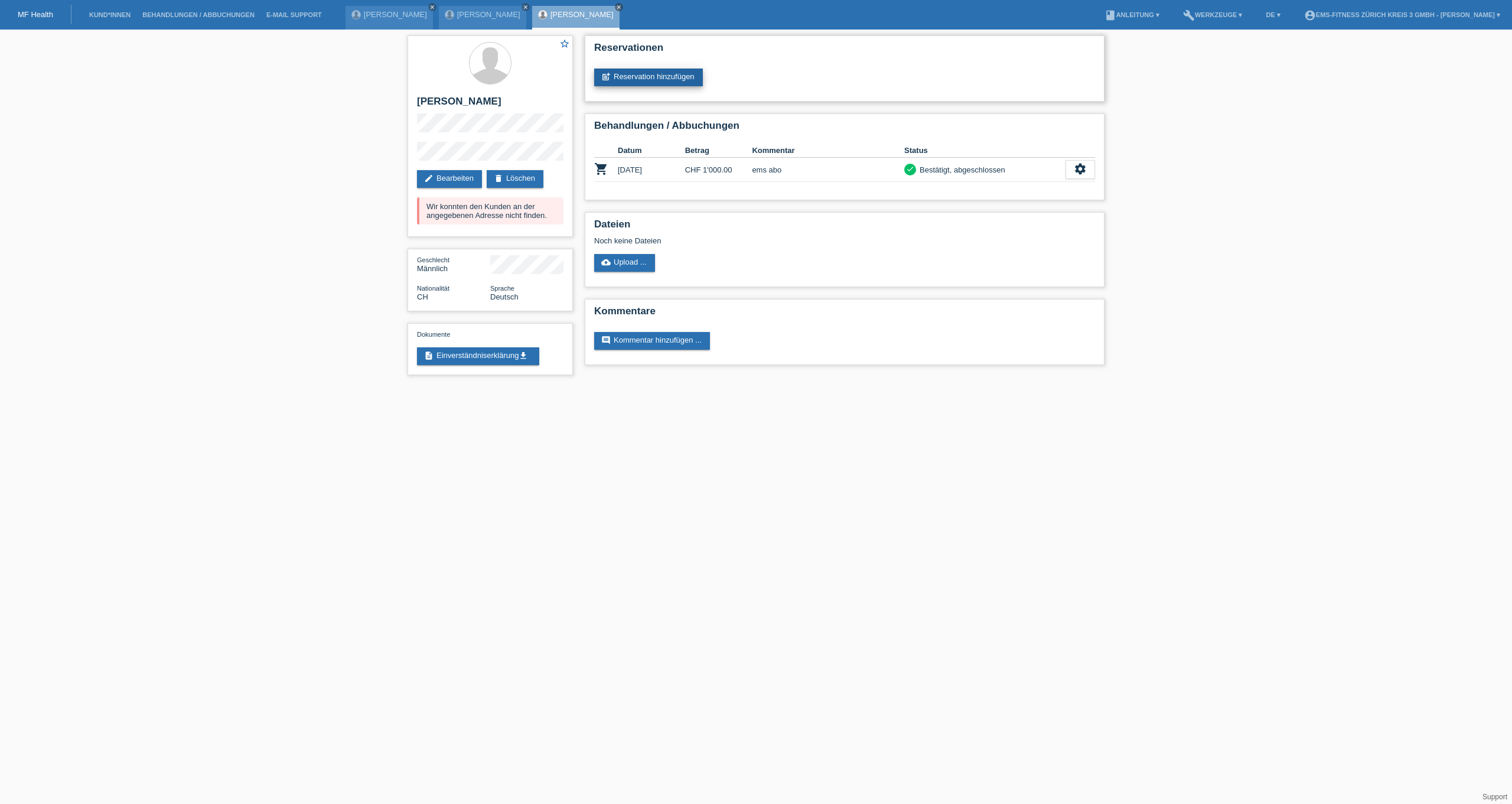
click at [654, 75] on link "post_add Reservation hinzufügen" at bounding box center [648, 77] width 108 height 18
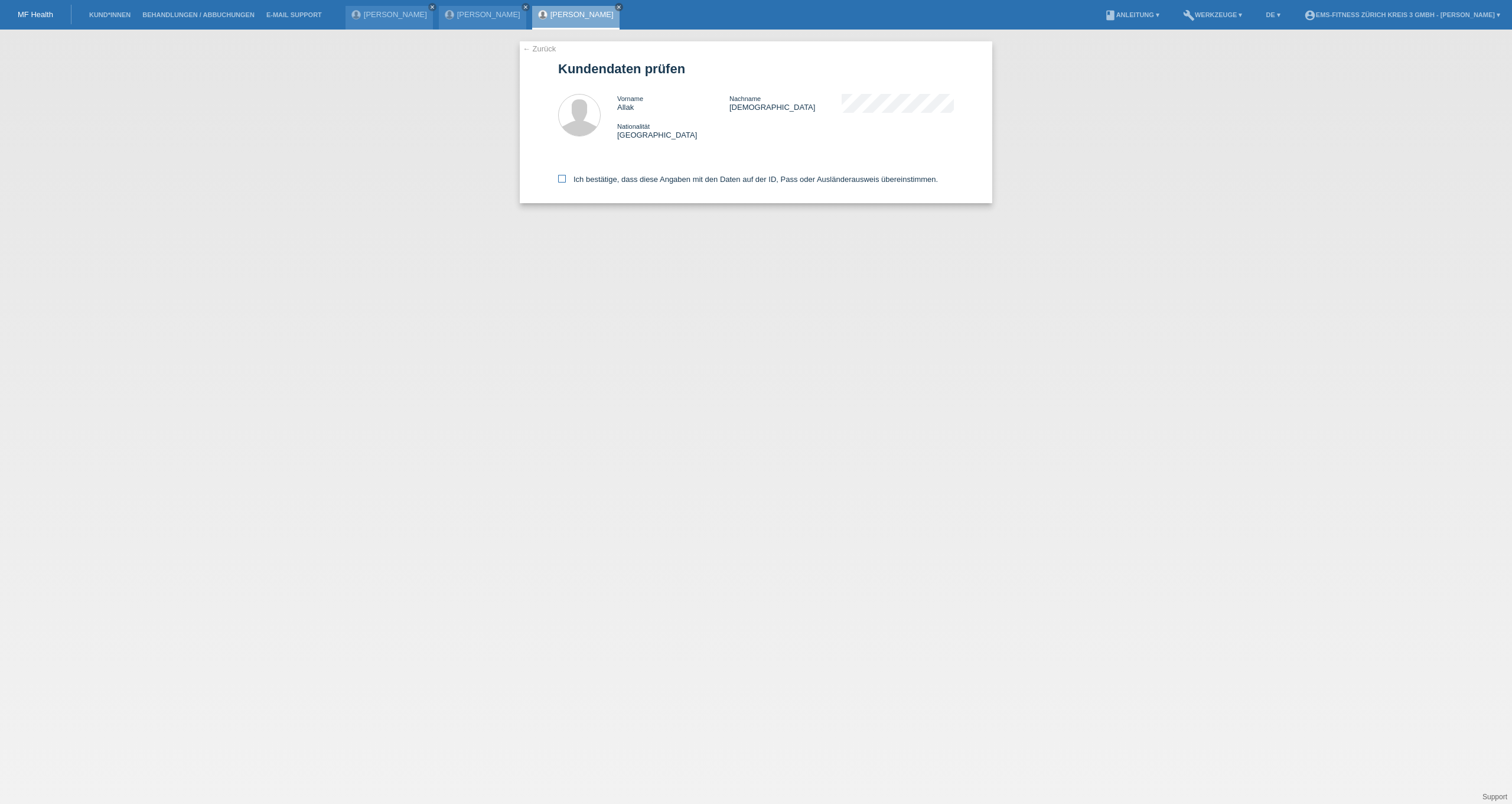
click at [582, 181] on label "Ich bestätige, dass diese Angaben mit den Daten auf der ID, Pass oder Ausländer…" at bounding box center [748, 178] width 380 height 8
click at [566, 181] on input "Ich bestätige, dass diese Angaben mit den Daten auf der ID, Pass oder Ausländer…" at bounding box center [562, 178] width 8 height 8
checkbox input "true"
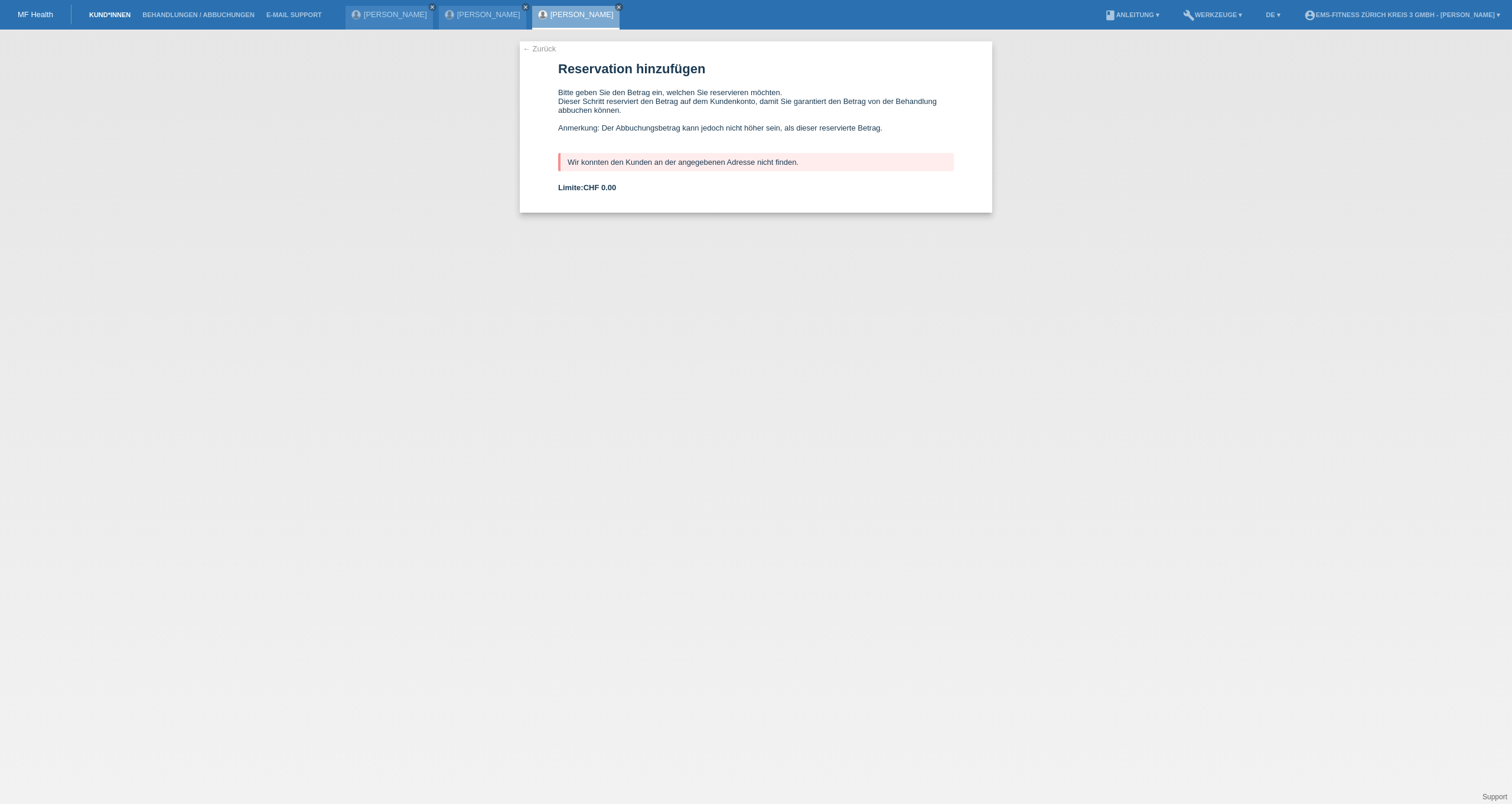
click at [104, 15] on link "Kund*innen" at bounding box center [109, 15] width 53 height 8
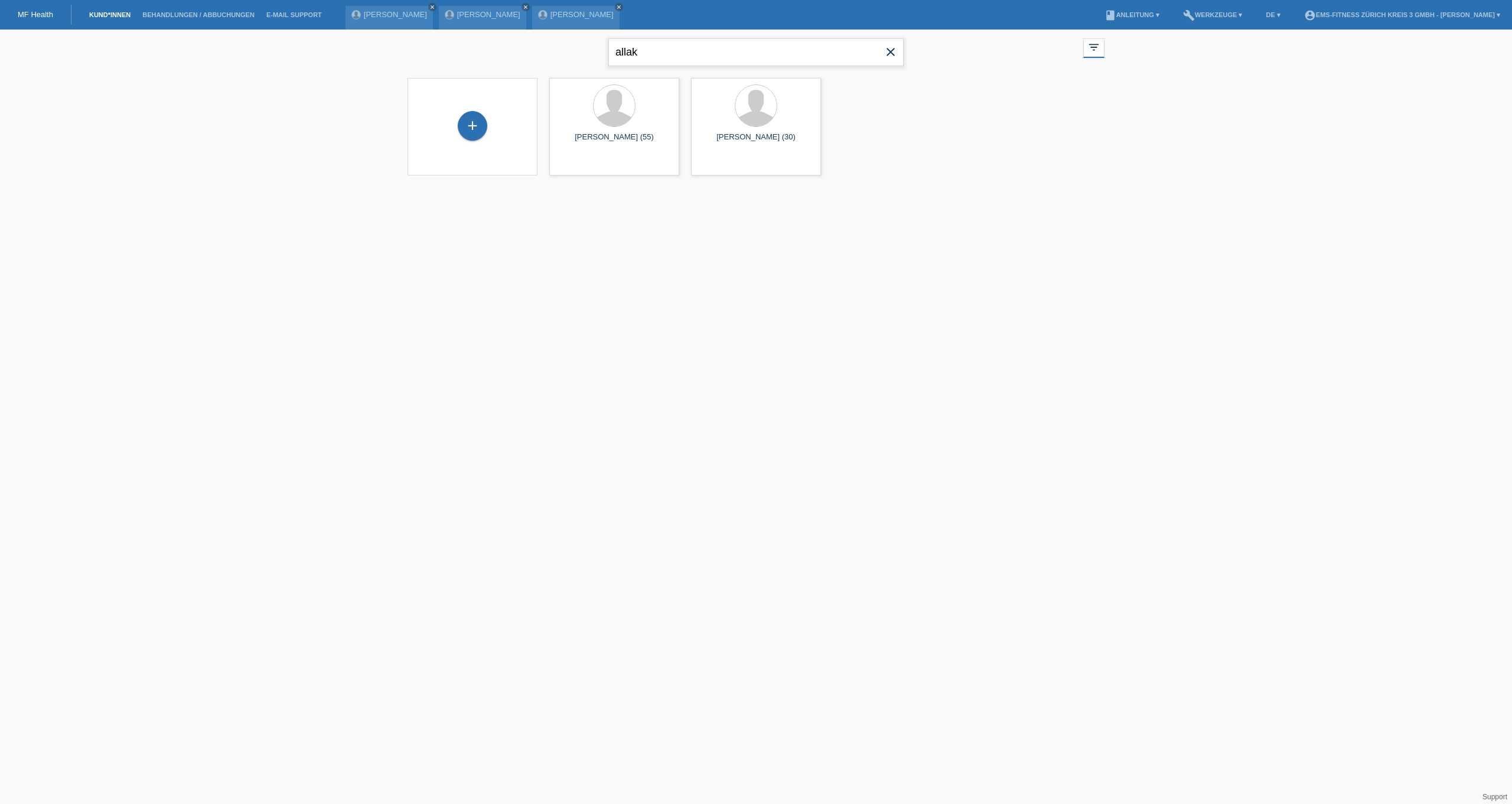
drag, startPoint x: 685, startPoint y: 55, endPoint x: 254, endPoint y: 68, distance: 431.2
click at [254, 68] on div "allak close filter_list view_module Alle Kund*innen anzeigen star Markierte Kun…" at bounding box center [756, 109] width 1512 height 160
type input "a"
type input "kistler"
click at [573, 164] on span "Anzeigen" at bounding box center [583, 164] width 32 height 8
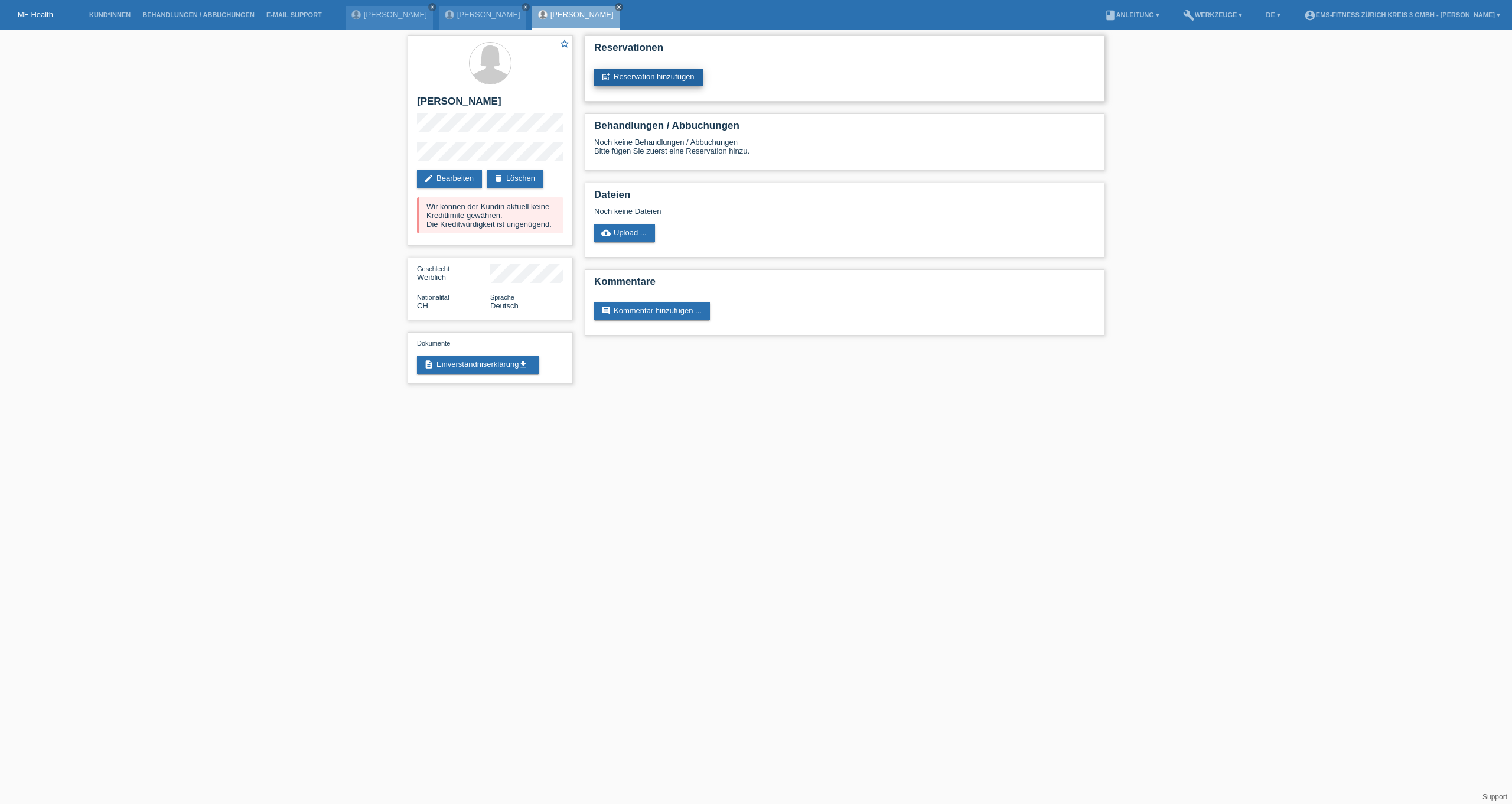
click at [639, 74] on link "post_add Reservation hinzufügen" at bounding box center [648, 77] width 108 height 18
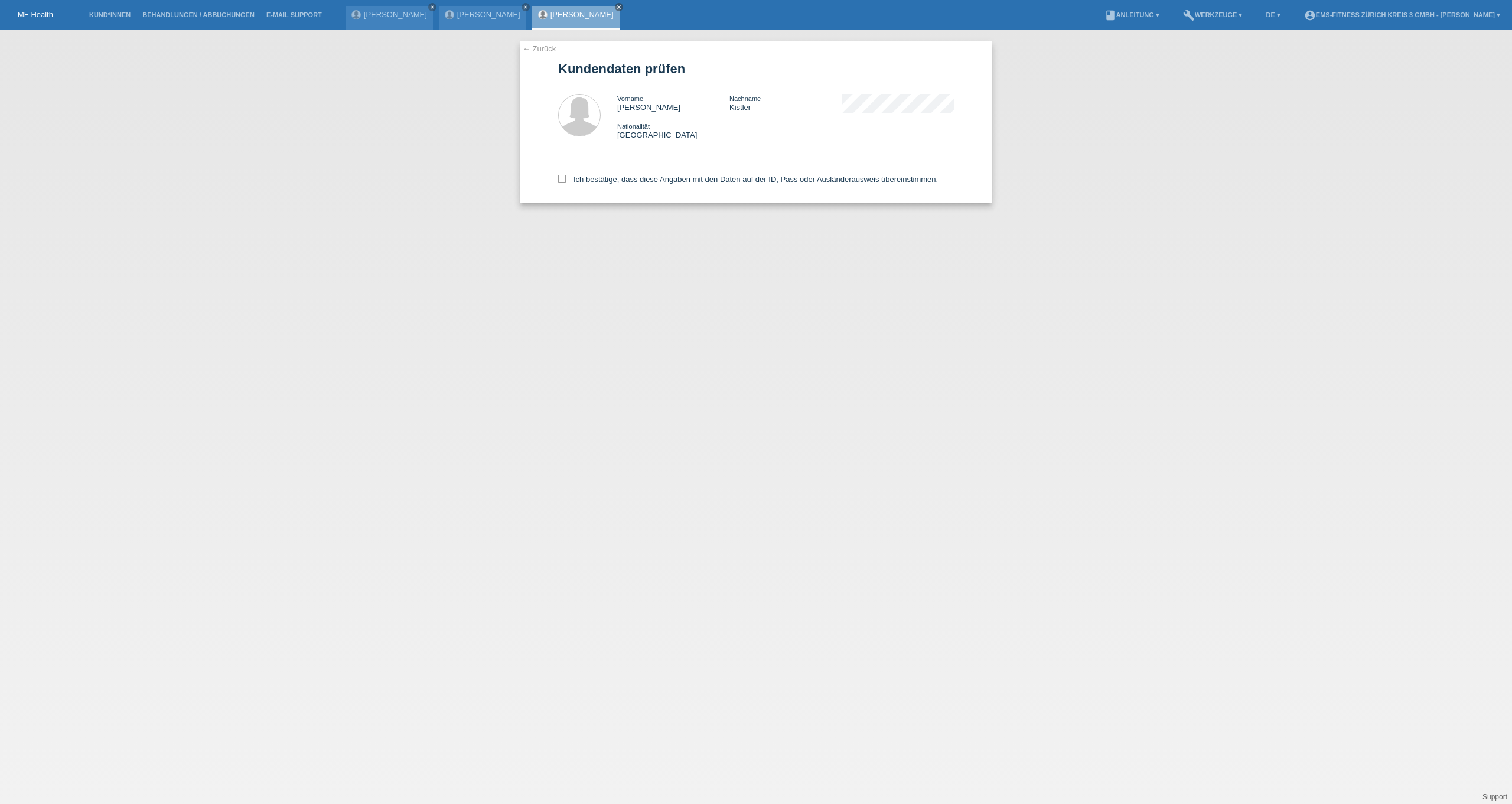
click at [593, 189] on div "Ich bestätige, dass diese Angaben mit den Daten auf der ID, Pass oder Ausländer…" at bounding box center [756, 176] width 396 height 52
click at [594, 184] on label "Ich bestätige, dass diese Angaben mit den Daten auf der ID, Pass oder Ausländer…" at bounding box center [748, 178] width 380 height 8
click at [566, 183] on input "Ich bestätige, dass diese Angaben mit den Daten auf der ID, Pass oder Ausländer…" at bounding box center [562, 178] width 8 height 8
checkbox input "true"
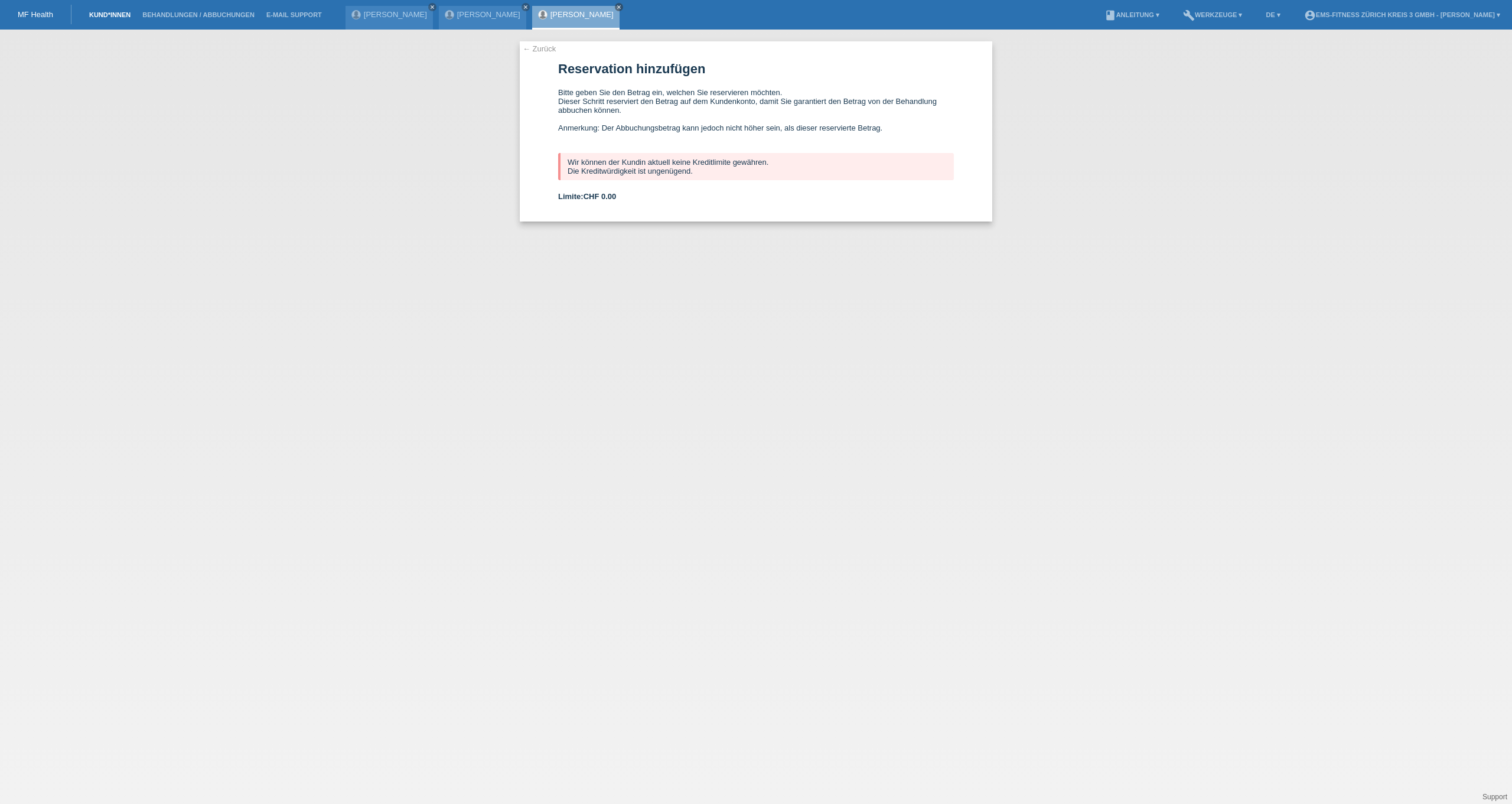
click at [117, 13] on link "Kund*innen" at bounding box center [109, 15] width 53 height 8
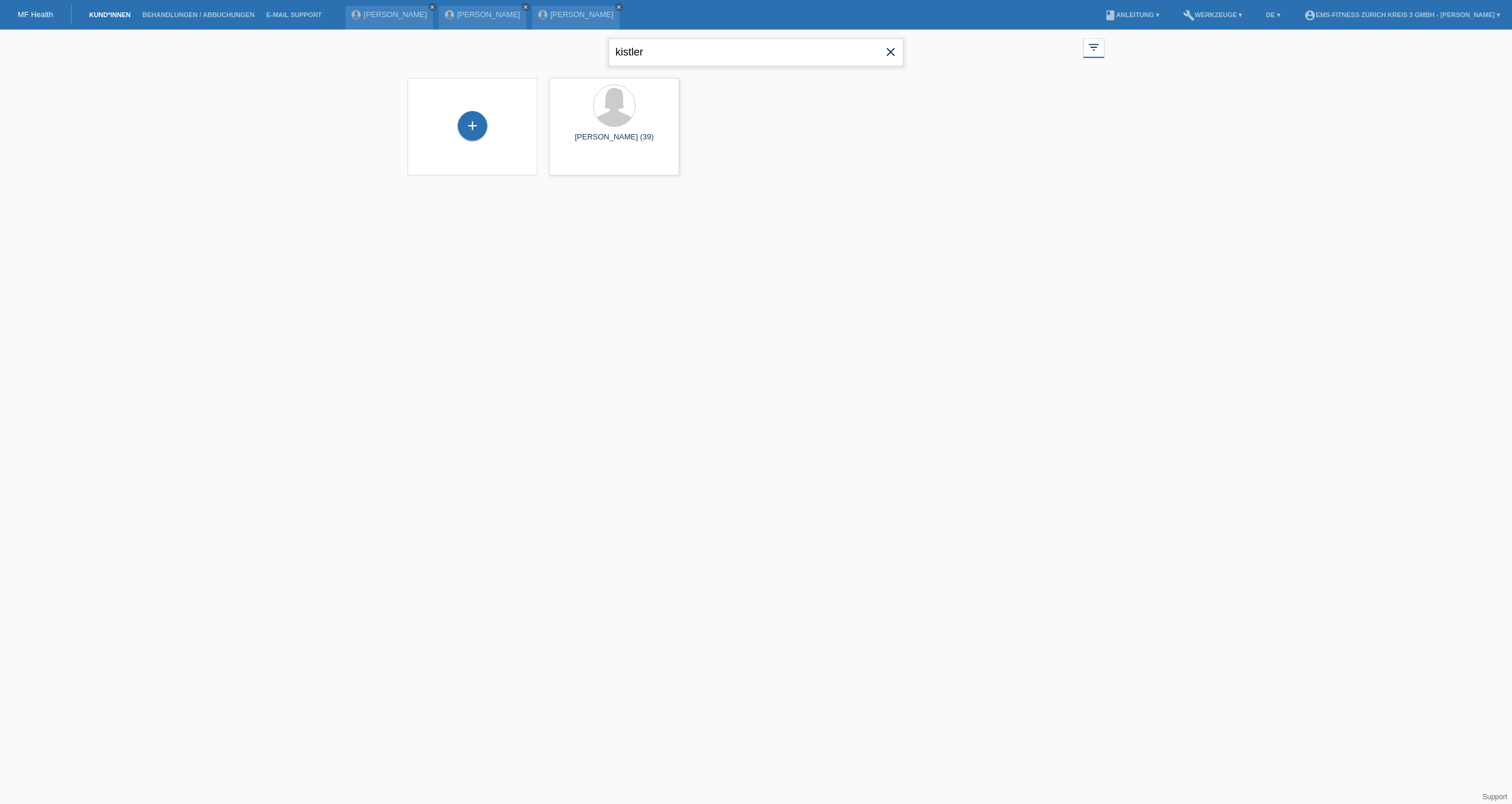
drag, startPoint x: 657, startPoint y: 57, endPoint x: 555, endPoint y: 62, distance: 102.1
click at [555, 62] on div "kistler close filter_list view_module Alle Kund*innen anzeigen star Markierte K…" at bounding box center [756, 50] width 709 height 42
type input "k"
type input "claudio beffa"
click at [594, 162] on span "Anzeigen" at bounding box center [583, 164] width 32 height 8
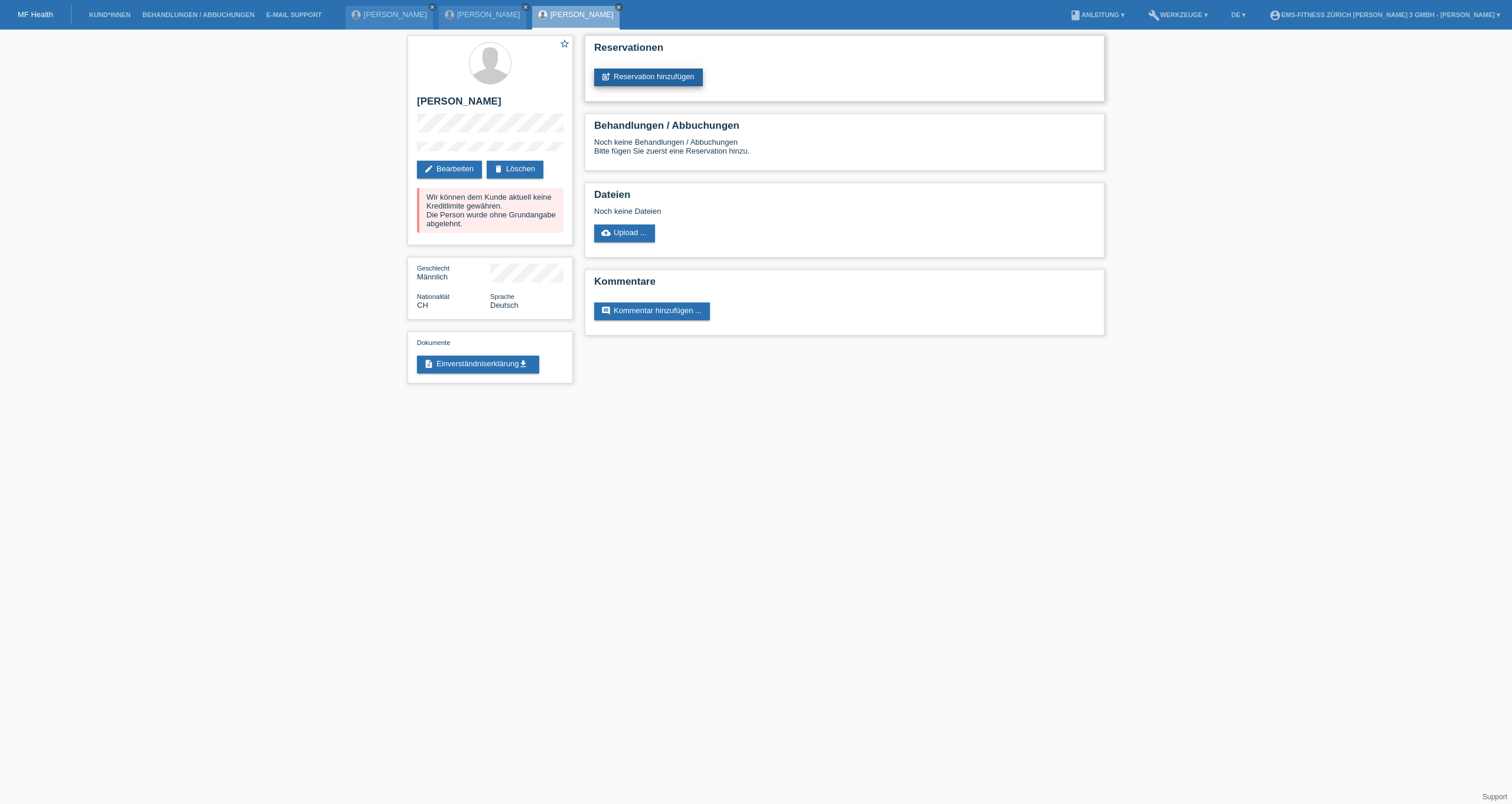
click at [636, 75] on link "post_add Reservation hinzufügen" at bounding box center [648, 77] width 108 height 18
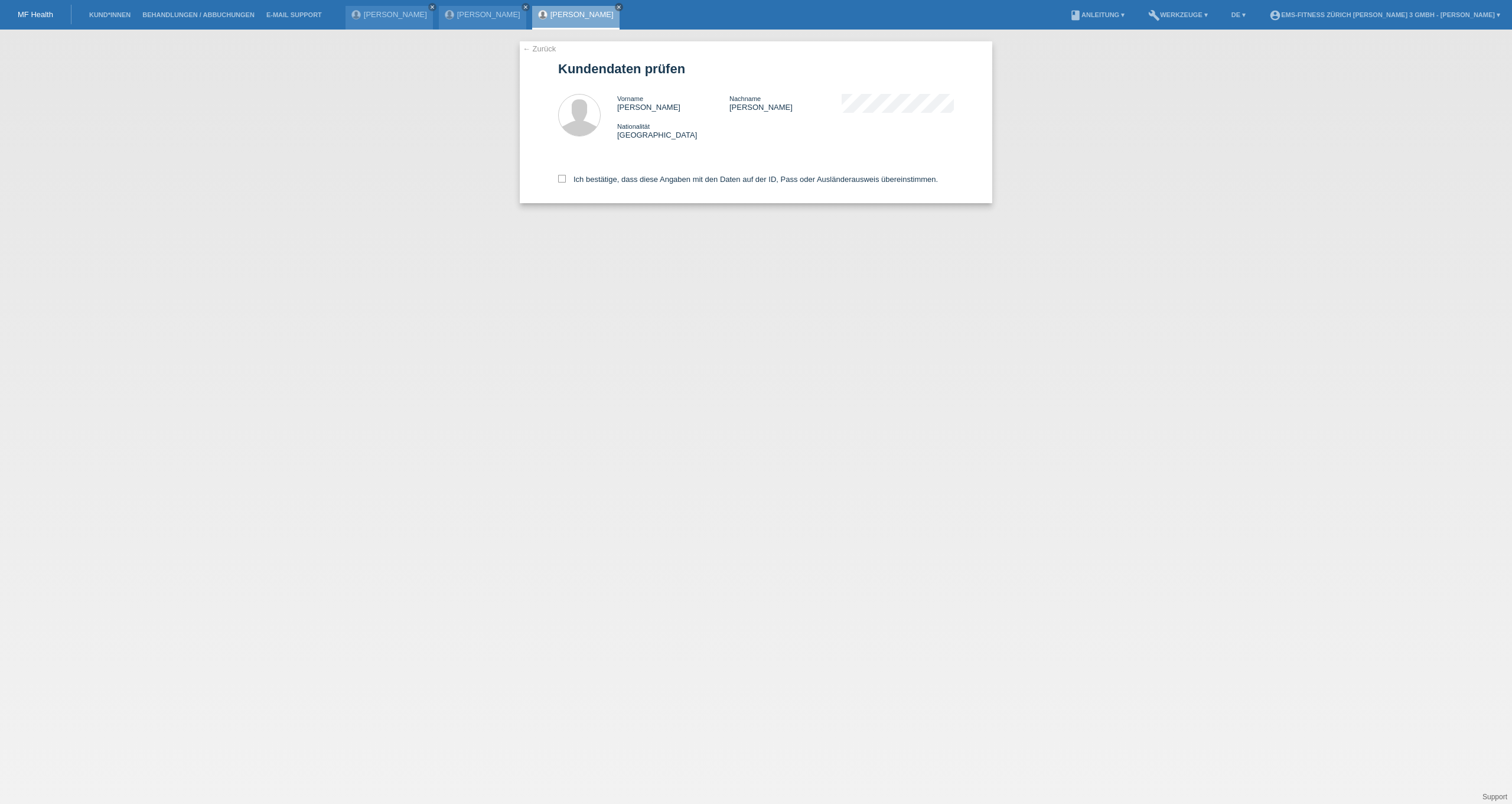
click at [586, 173] on div "Ich bestätige, dass diese Angaben mit den Daten auf der ID, Pass oder Ausländer…" at bounding box center [756, 176] width 396 height 52
click at [587, 179] on label "Ich bestätige, dass diese Angaben mit den Daten auf der ID, Pass oder Ausländer…" at bounding box center [748, 178] width 380 height 8
click at [566, 179] on input "Ich bestätige, dass diese Angaben mit den Daten auf der ID, Pass oder Ausländer…" at bounding box center [562, 178] width 8 height 8
checkbox input "true"
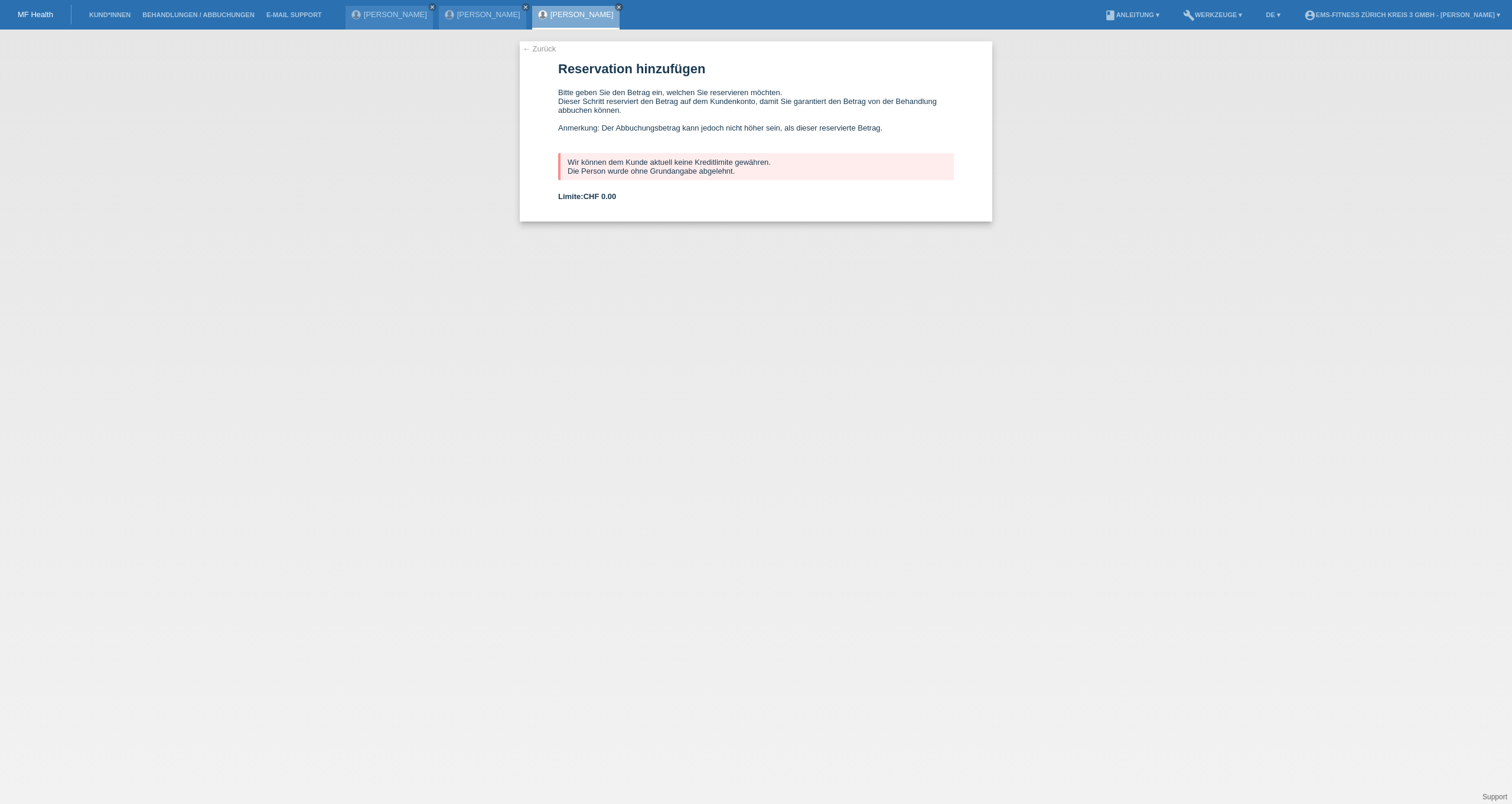
click at [107, 22] on li "Kund*innen" at bounding box center [109, 15] width 53 height 30
click at [107, 20] on li "Kund*innen" at bounding box center [109, 15] width 53 height 30
click at [107, 15] on link "Kund*innen" at bounding box center [109, 15] width 53 height 8
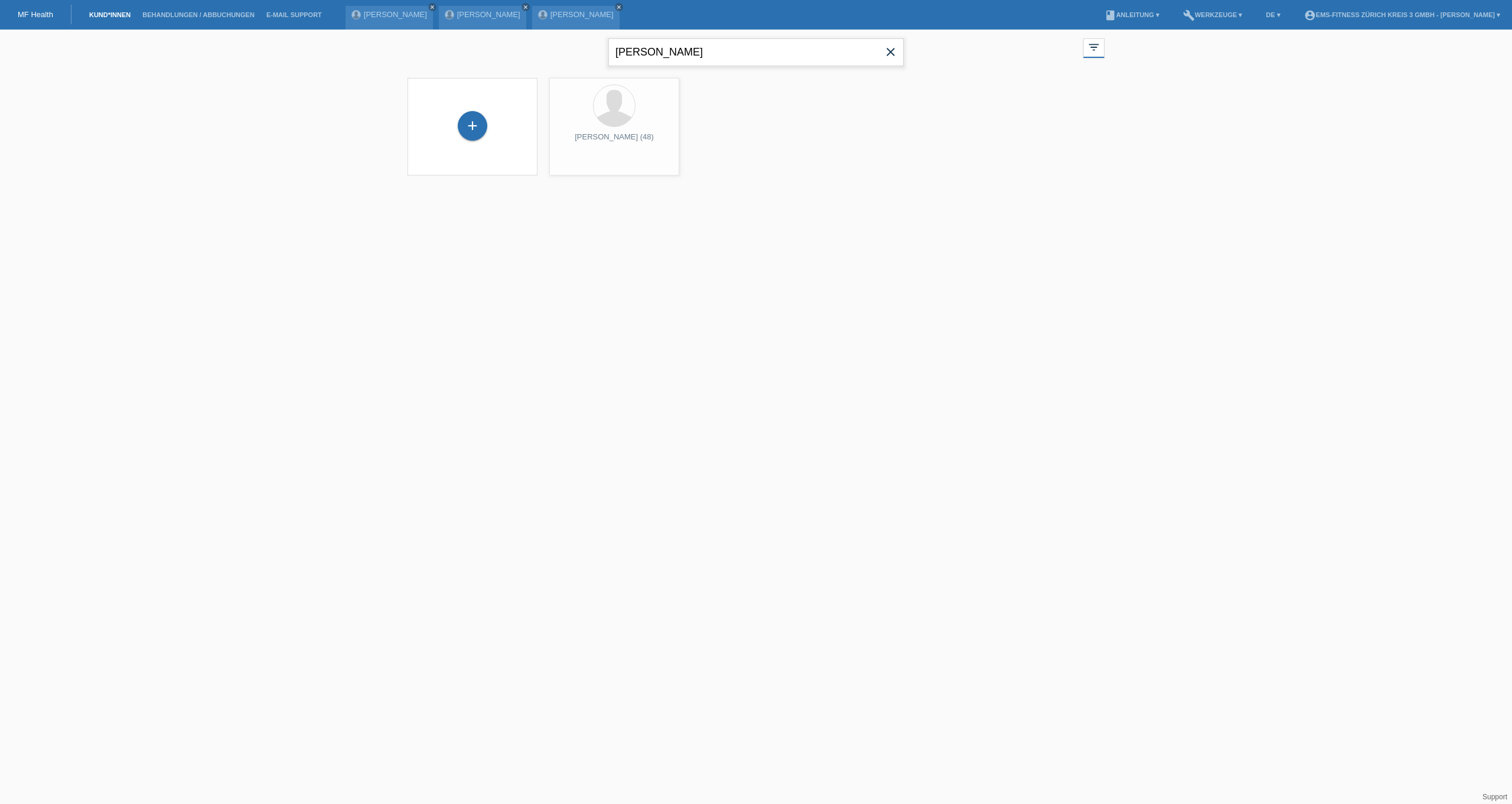
drag, startPoint x: 834, startPoint y: 52, endPoint x: 470, endPoint y: 64, distance: 364.2
click at [470, 64] on div "[PERSON_NAME] close filter_list view_module Alle Kund*innen anzeigen star Marki…" at bounding box center [756, 50] width 709 height 42
type input "c"
type input "[PERSON_NAME]"
click at [571, 165] on span "Anzeigen" at bounding box center [583, 164] width 32 height 8
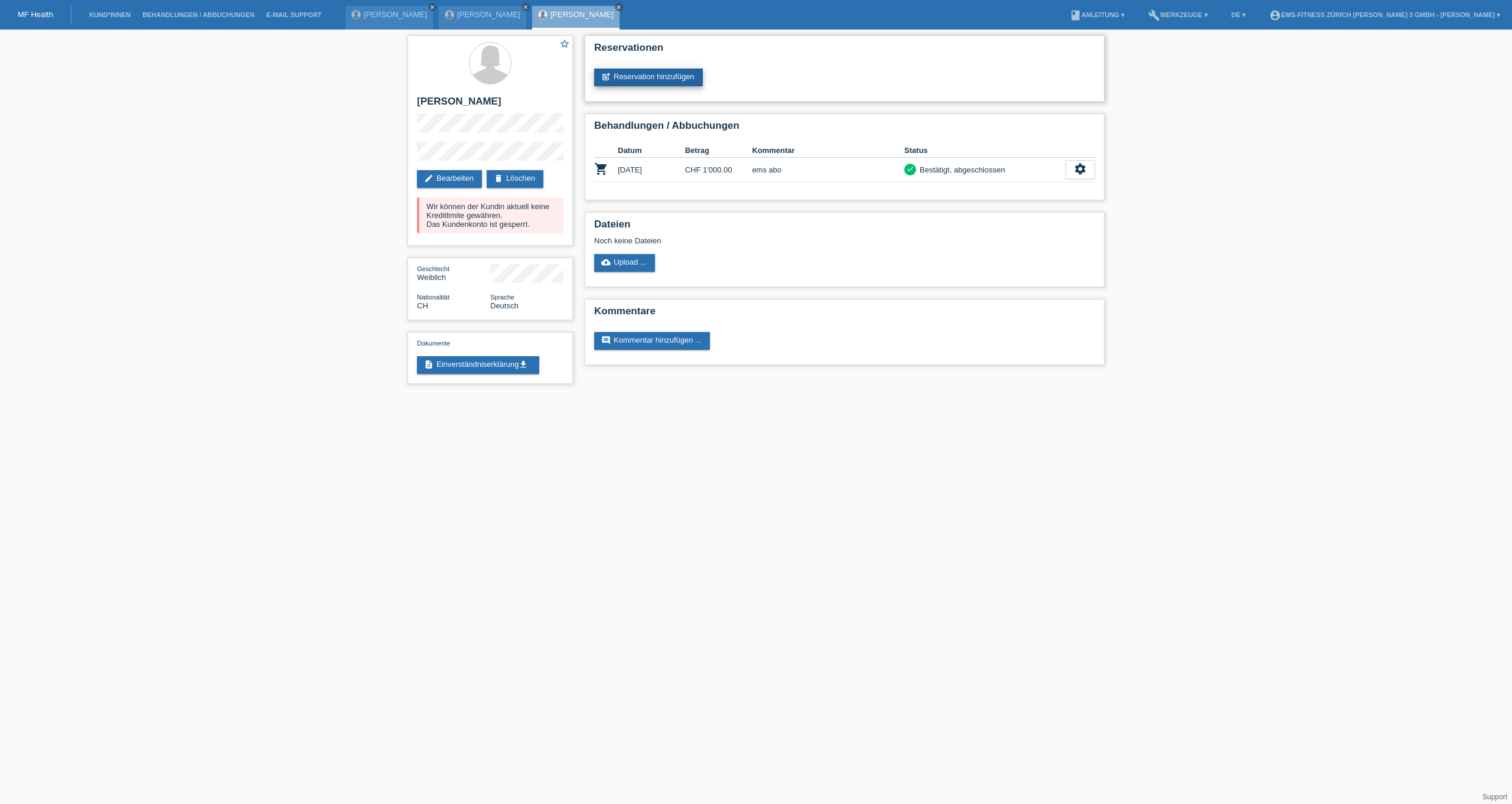
click at [649, 78] on link "post_add Reservation hinzufügen" at bounding box center [648, 77] width 108 height 18
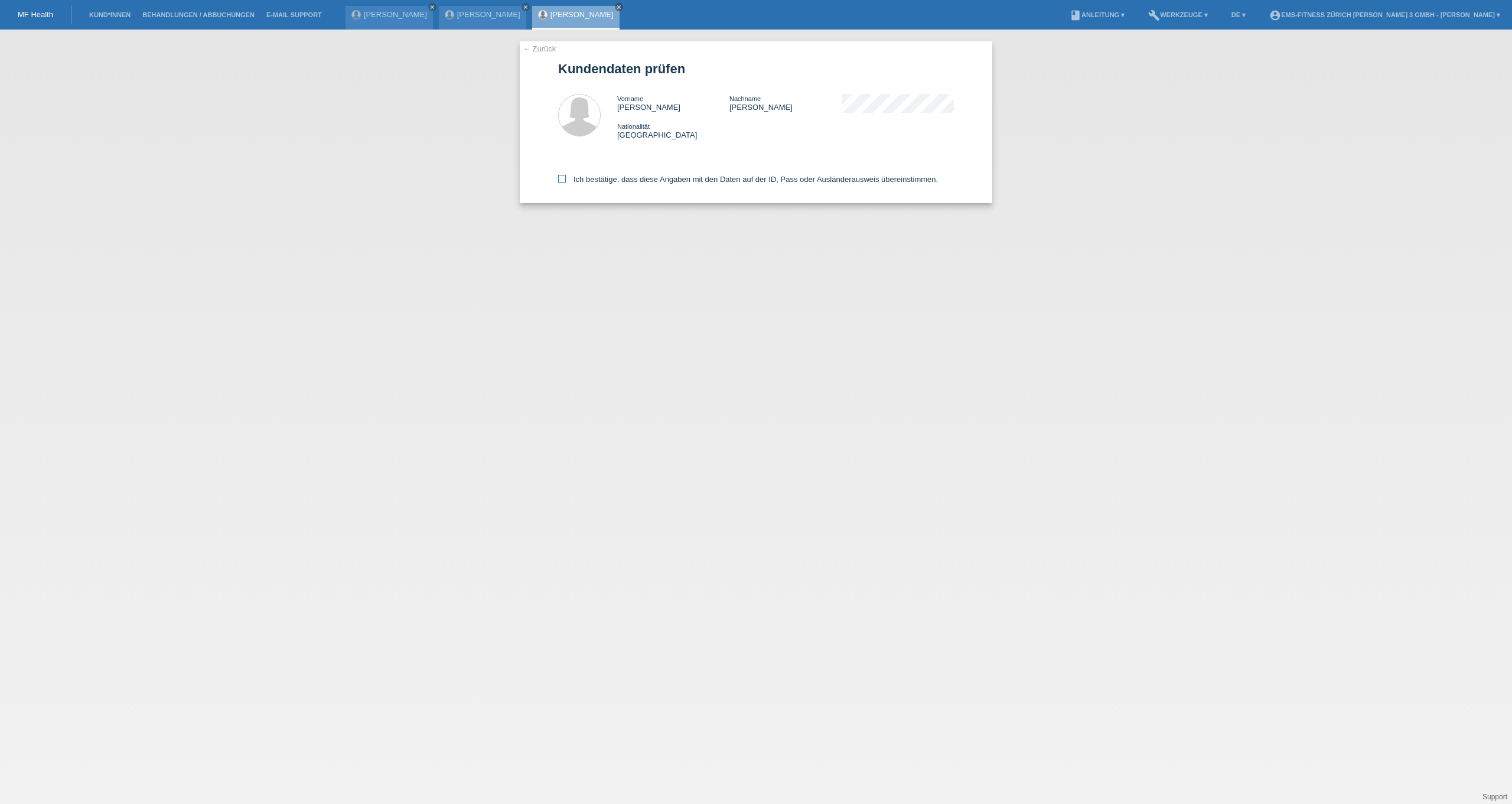
click at [633, 184] on label "Ich bestätige, dass diese Angaben mit den Daten auf der ID, Pass oder Ausländer…" at bounding box center [748, 178] width 380 height 8
click at [566, 183] on input "Ich bestätige, dass diese Angaben mit den Daten auf der ID, Pass oder Ausländer…" at bounding box center [562, 178] width 8 height 8
checkbox input "true"
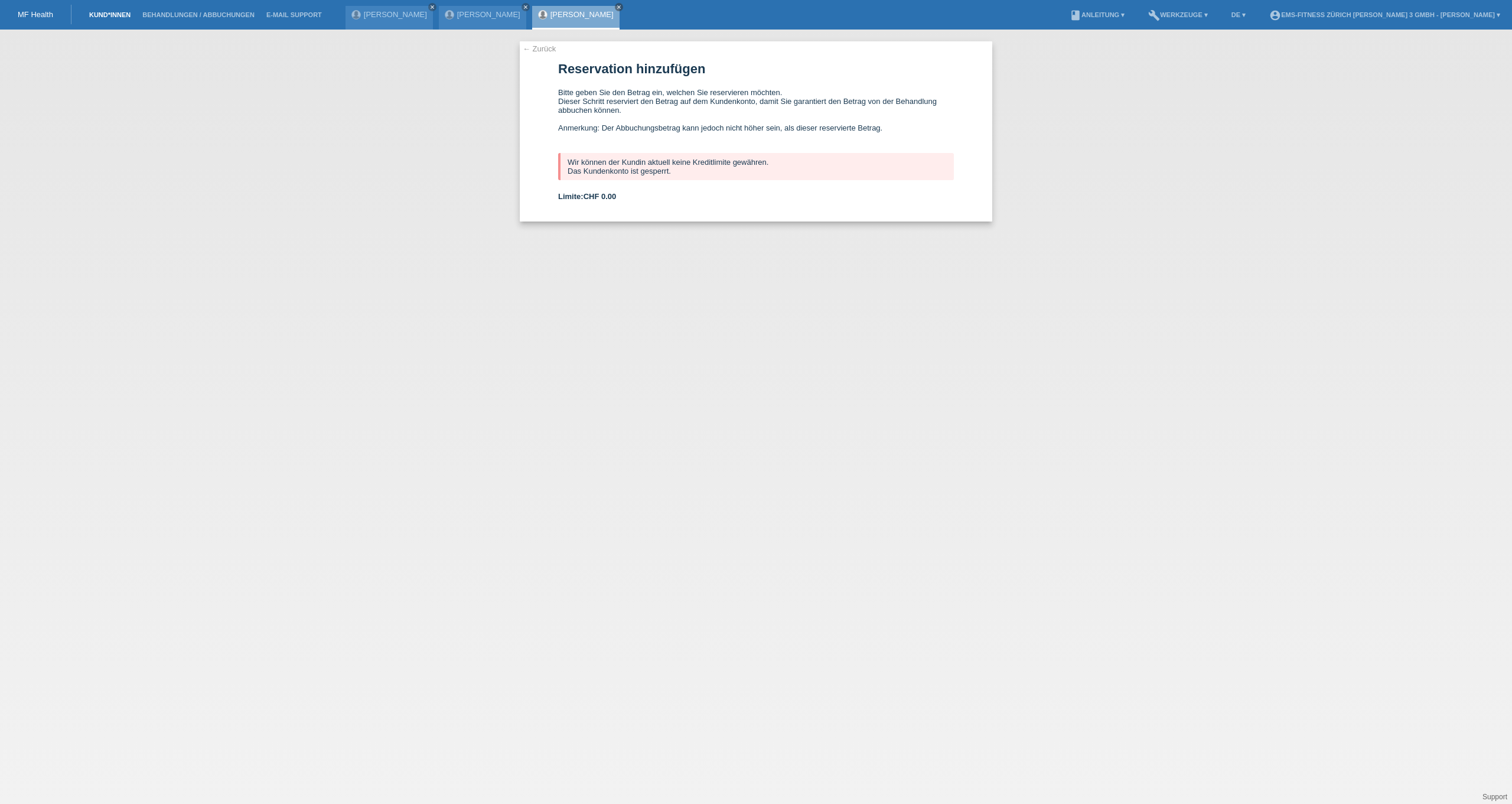
click at [108, 14] on link "Kund*innen" at bounding box center [109, 15] width 53 height 8
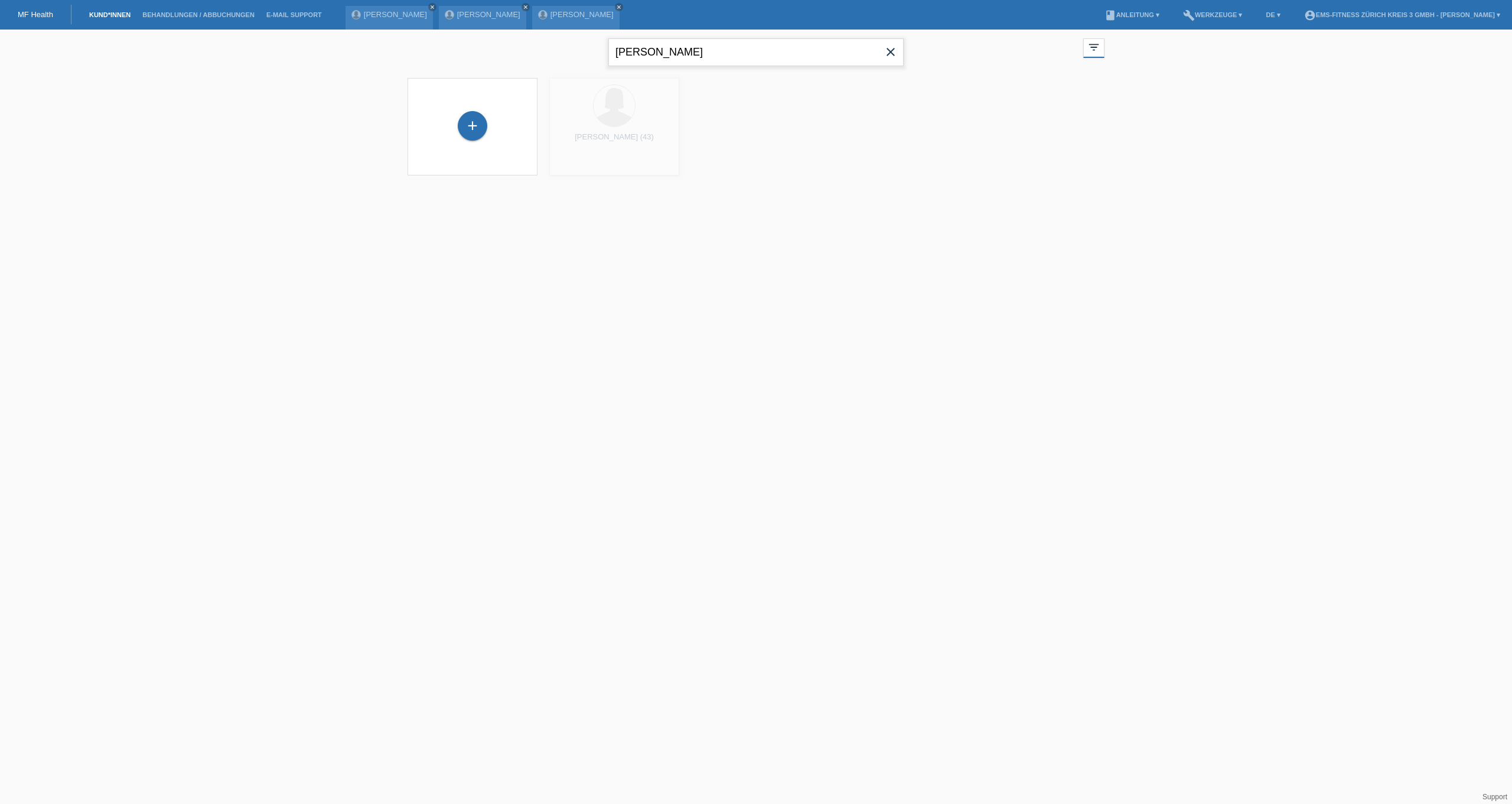
drag, startPoint x: 689, startPoint y: 54, endPoint x: 503, endPoint y: 55, distance: 186.0
click at [503, 55] on div "zoe pena close filter_list view_module Alle Kund*innen anzeigen star Markierte …" at bounding box center [756, 50] width 709 height 42
type input "gleice"
click at [567, 170] on div "launch Anzeigen" at bounding box center [576, 165] width 53 height 18
click at [564, 164] on icon "launch" at bounding box center [559, 165] width 10 height 10
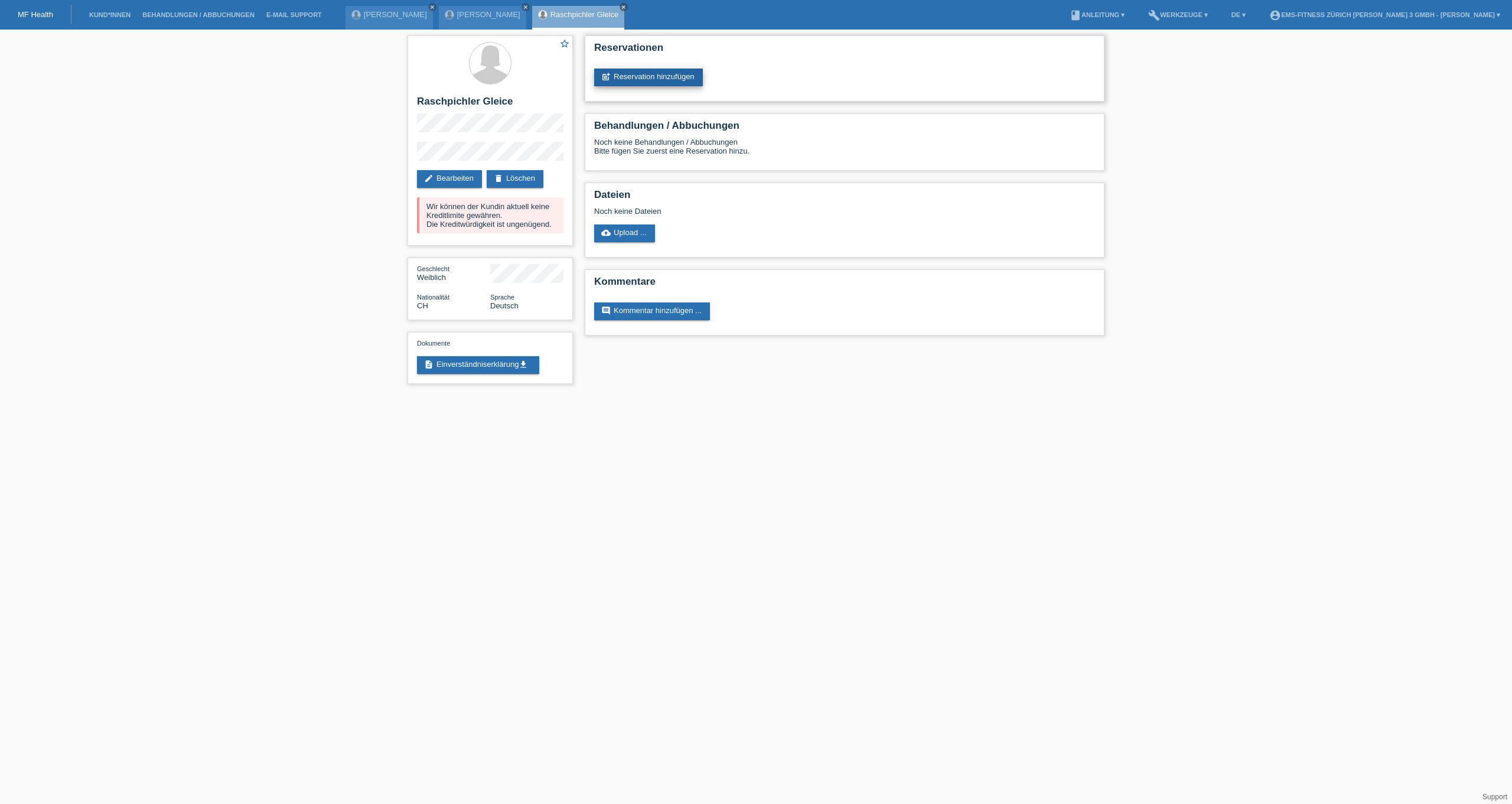
click at [695, 78] on link "post_add Reservation hinzufügen" at bounding box center [648, 77] width 108 height 18
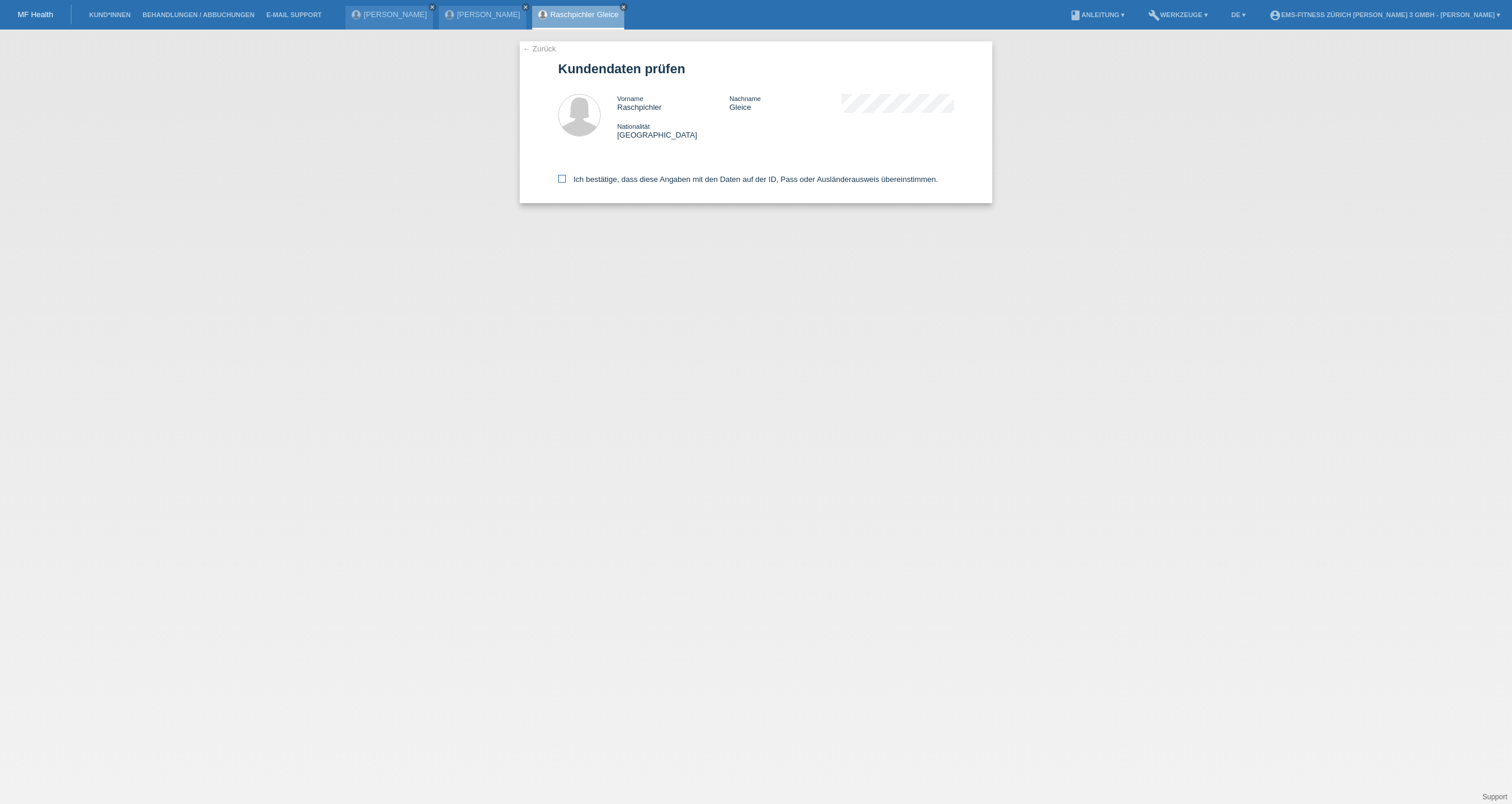
click at [607, 183] on label "Ich bestätige, dass diese Angaben mit den Daten auf der ID, Pass oder Ausländer…" at bounding box center [748, 178] width 380 height 8
click at [566, 183] on input "Ich bestätige, dass diese Angaben mit den Daten auf der ID, Pass oder Ausländer…" at bounding box center [562, 178] width 8 height 8
checkbox input "true"
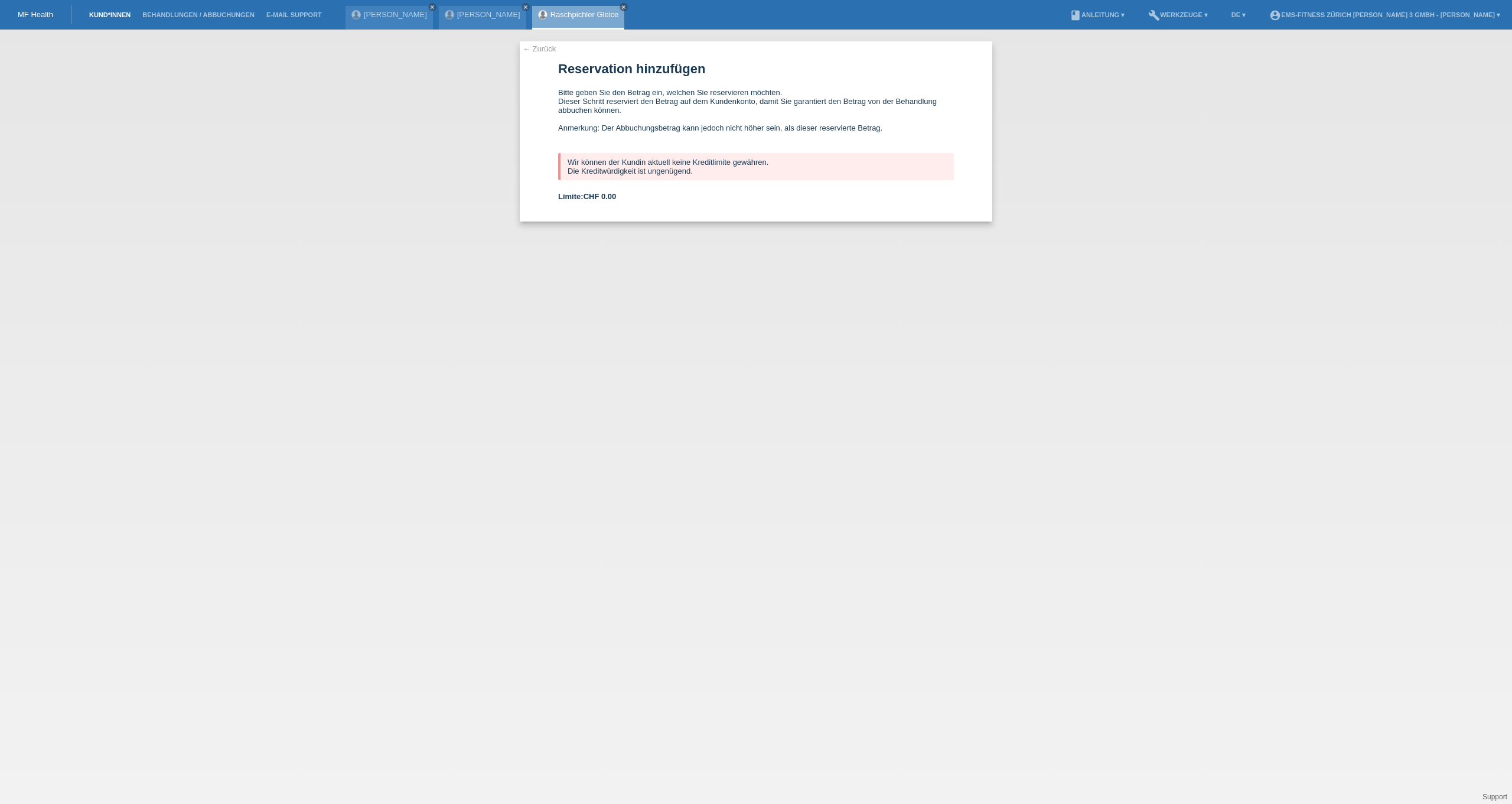
click at [99, 17] on link "Kund*innen" at bounding box center [109, 15] width 53 height 8
